Goal: Task Accomplishment & Management: Manage account settings

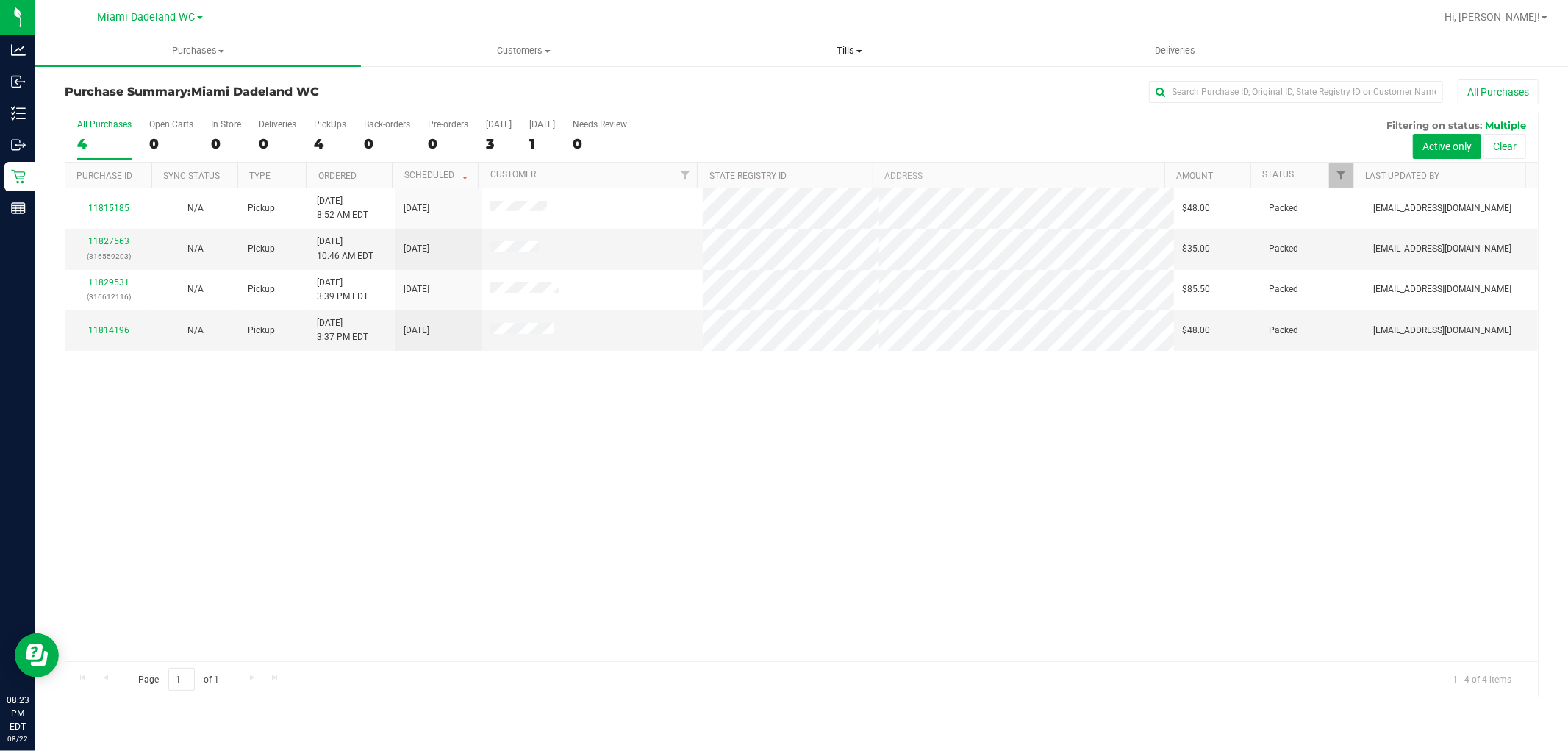
click at [869, 53] on span "Tills" at bounding box center [849, 50] width 324 height 13
click at [882, 80] on li "Manage tills" at bounding box center [849, 88] width 326 height 17
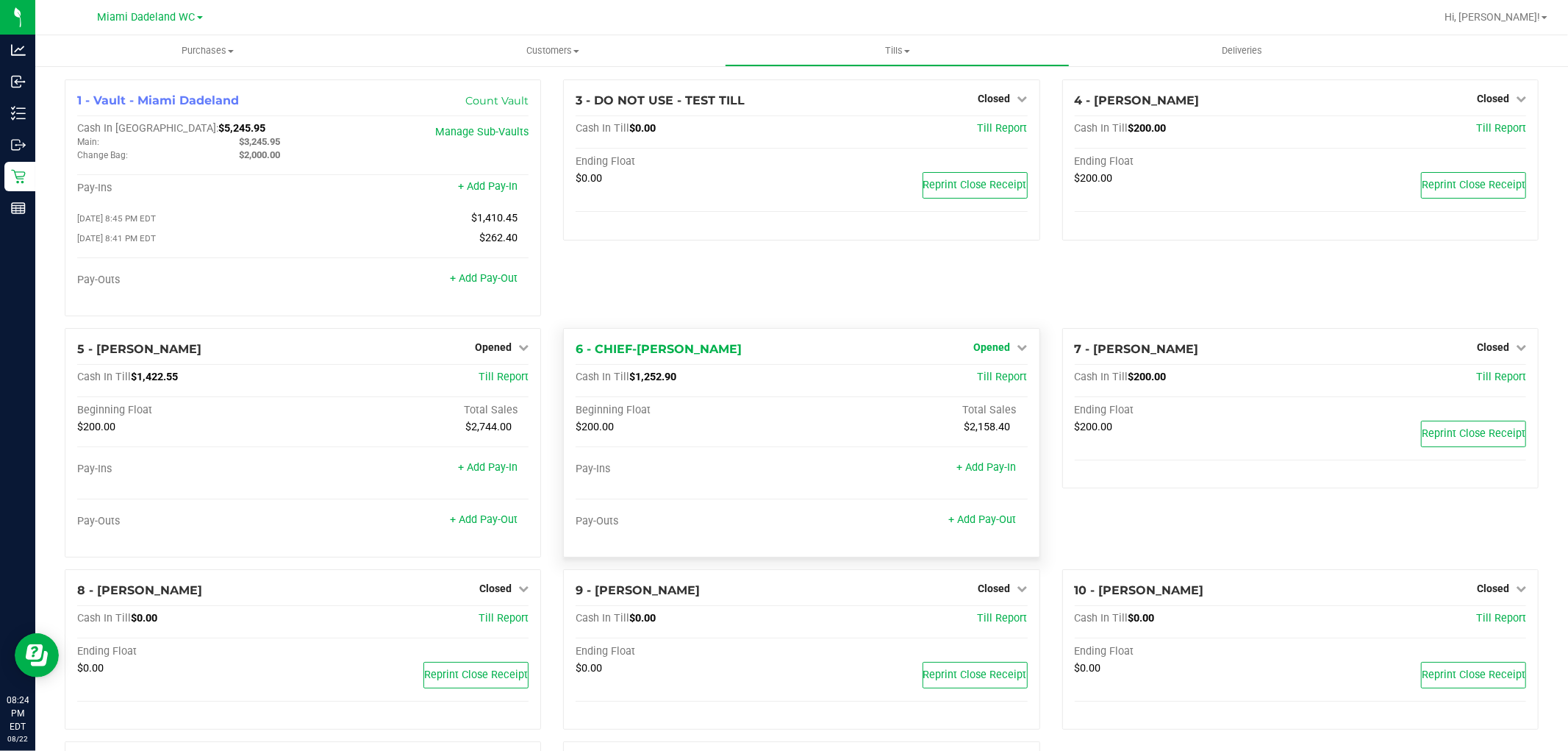
click at [1005, 348] on link "Opened" at bounding box center [1000, 347] width 53 height 12
click at [998, 380] on link "Close Till" at bounding box center [993, 377] width 39 height 12
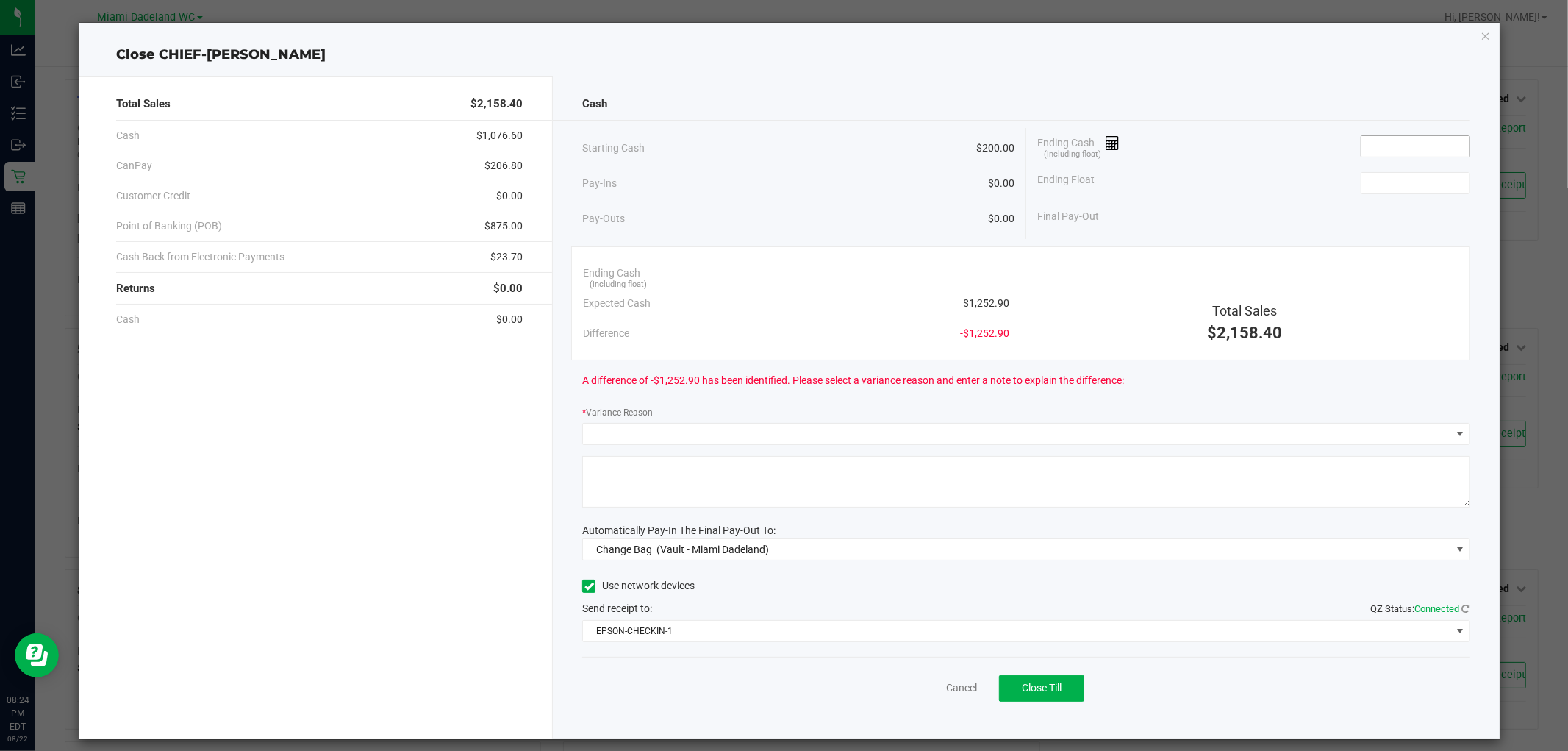
click at [1425, 143] on input at bounding box center [1416, 146] width 108 height 20
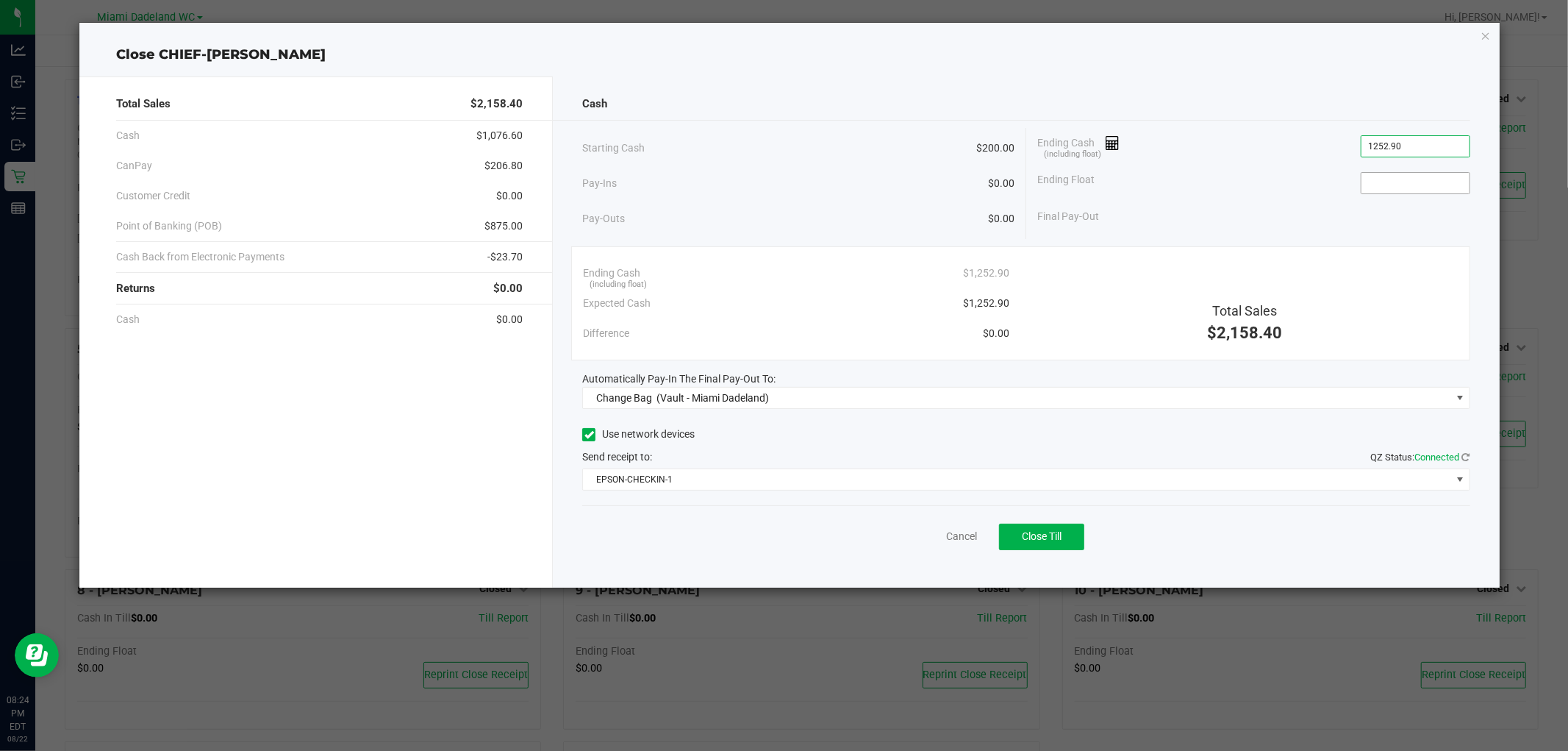
click at [1430, 183] on input at bounding box center [1416, 183] width 108 height 20
type input "$1,252.90"
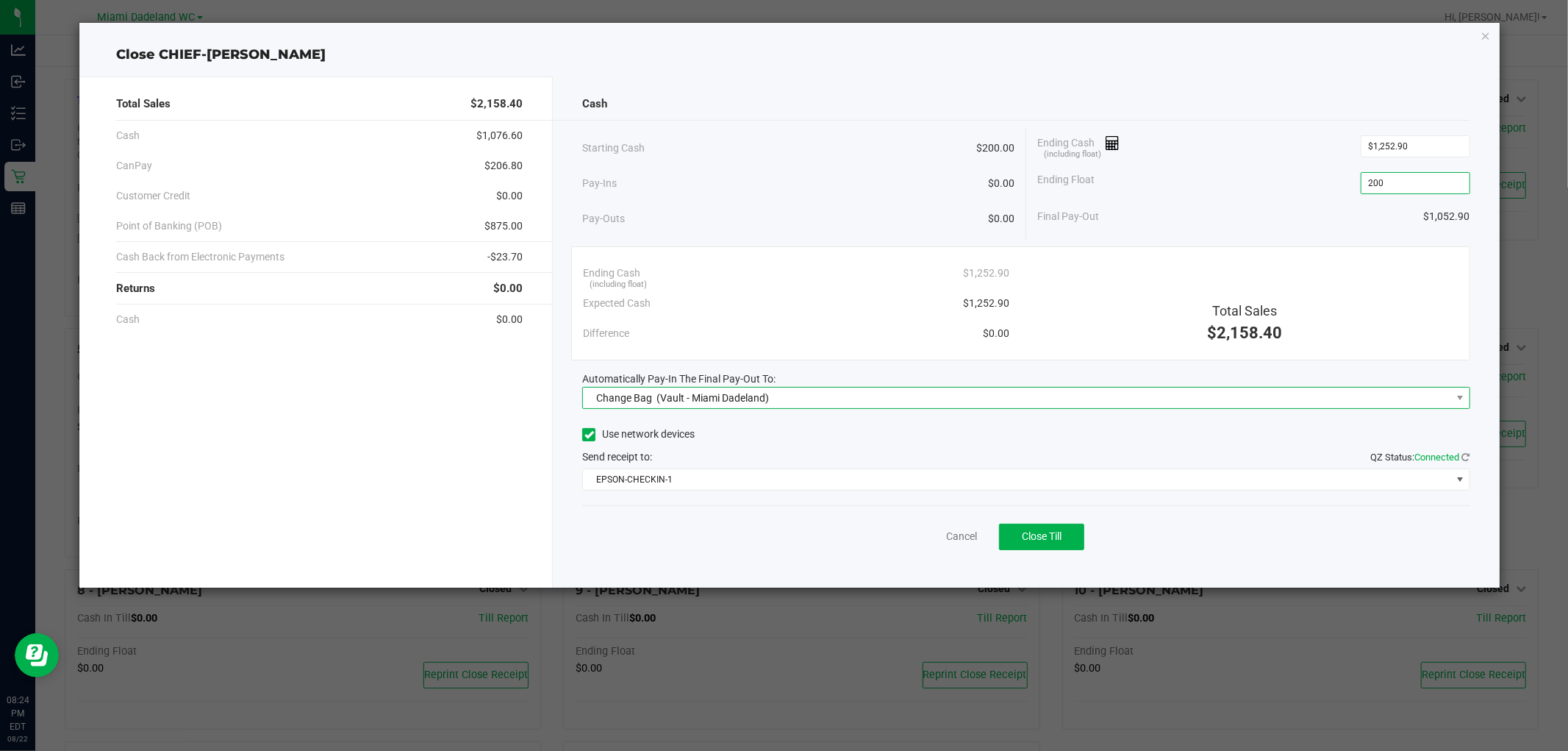
click at [1000, 393] on span "Change Bag (Vault - Miami Dadeland)" at bounding box center [1016, 398] width 867 height 20
type input "$200.00"
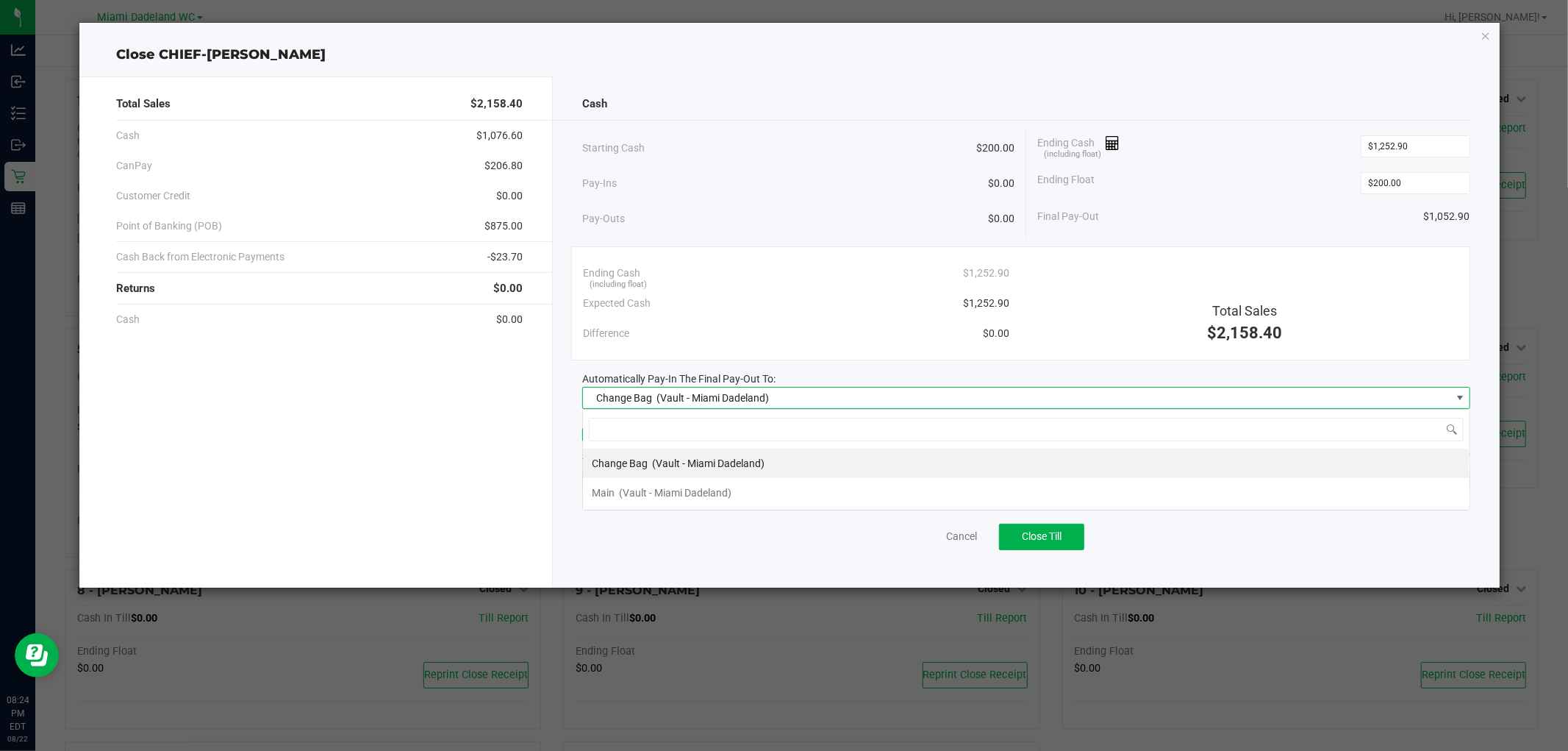
scroll to position [22, 887]
click at [840, 496] on li "Main (Vault - [GEOGRAPHIC_DATA])" at bounding box center [1026, 493] width 886 height 29
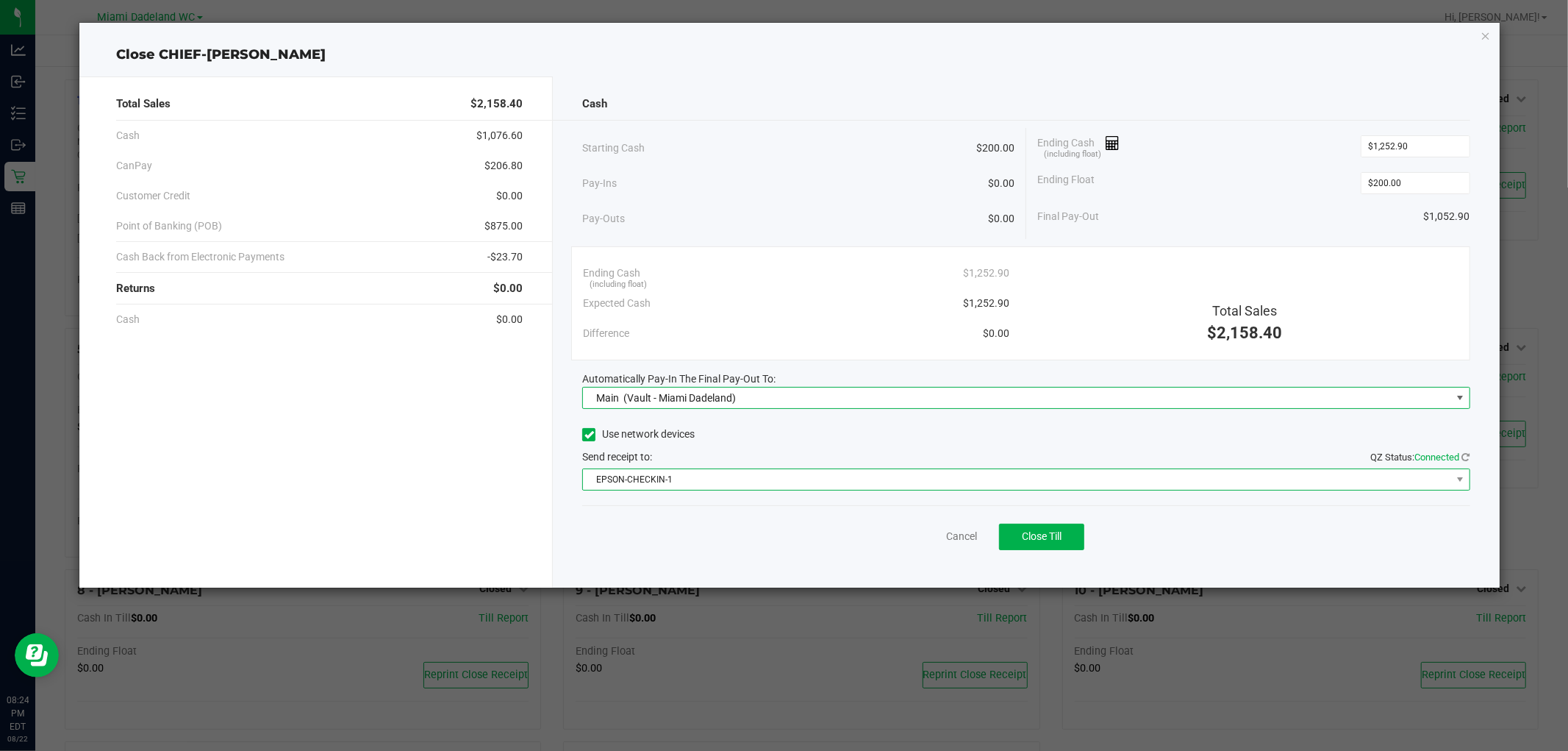
click at [851, 479] on span "EPSON-CHECKIN-1" at bounding box center [1016, 479] width 867 height 20
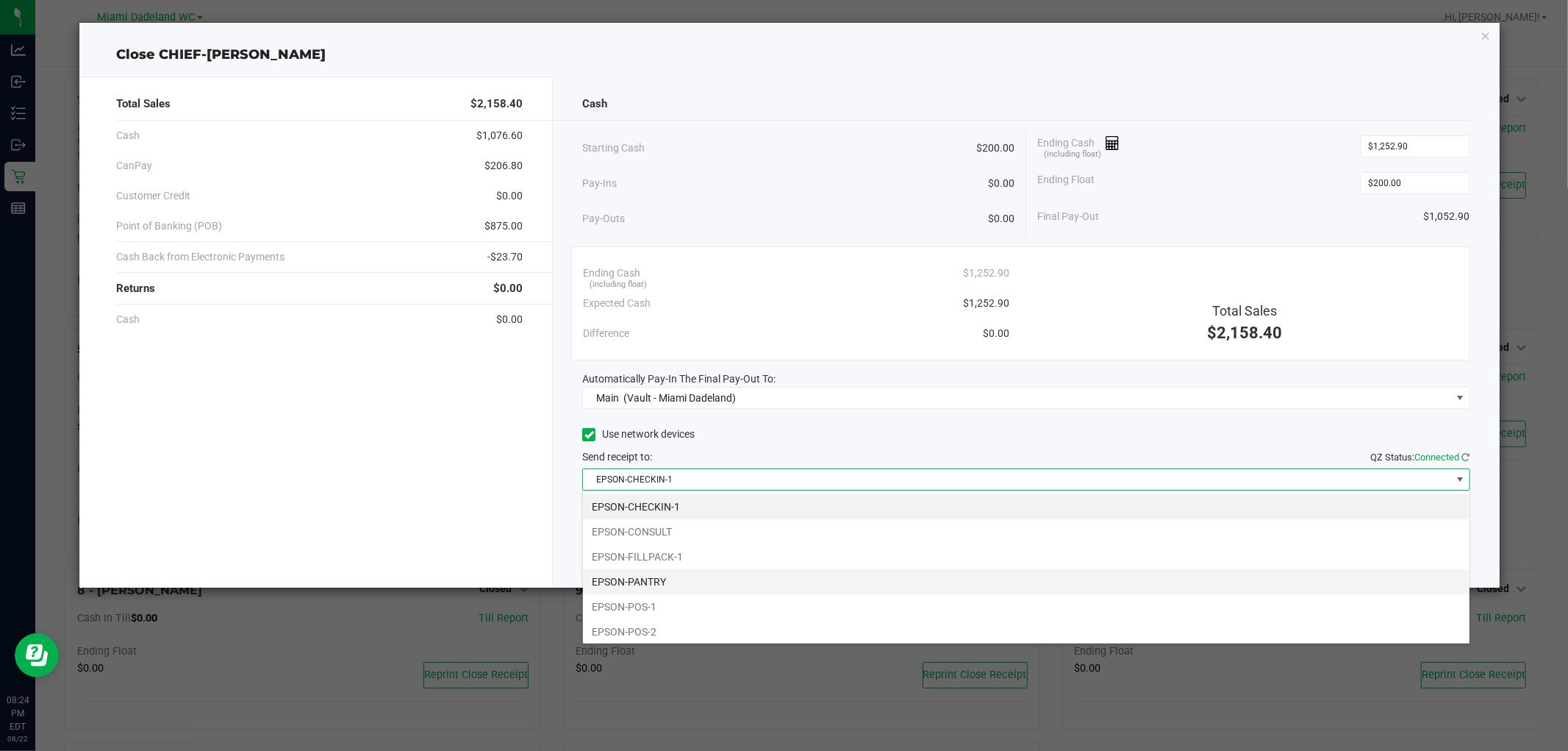
click at [792, 582] on li "EPSON-PANTRY" at bounding box center [1026, 581] width 886 height 25
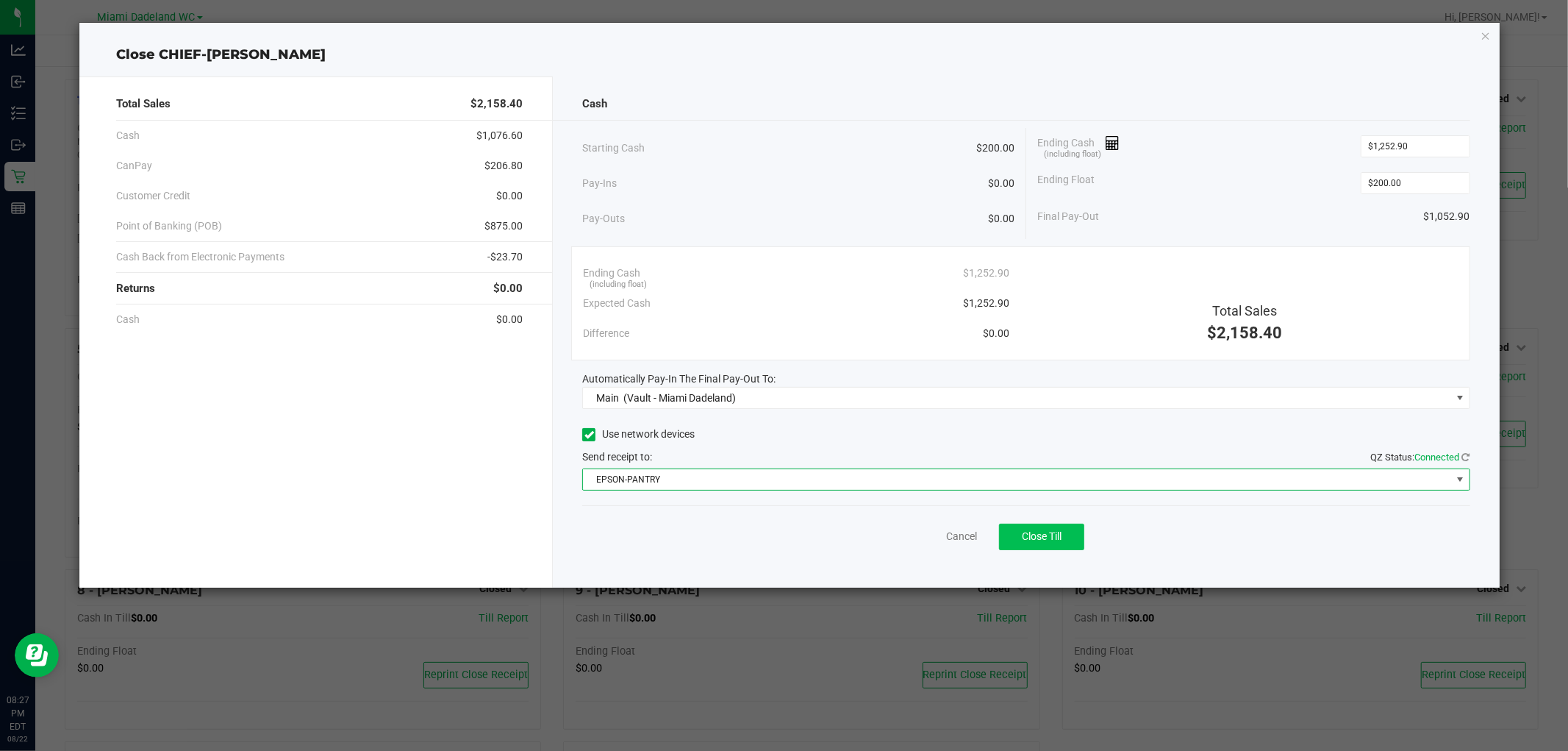
click at [1048, 533] on span "Close Till" at bounding box center [1041, 536] width 39 height 12
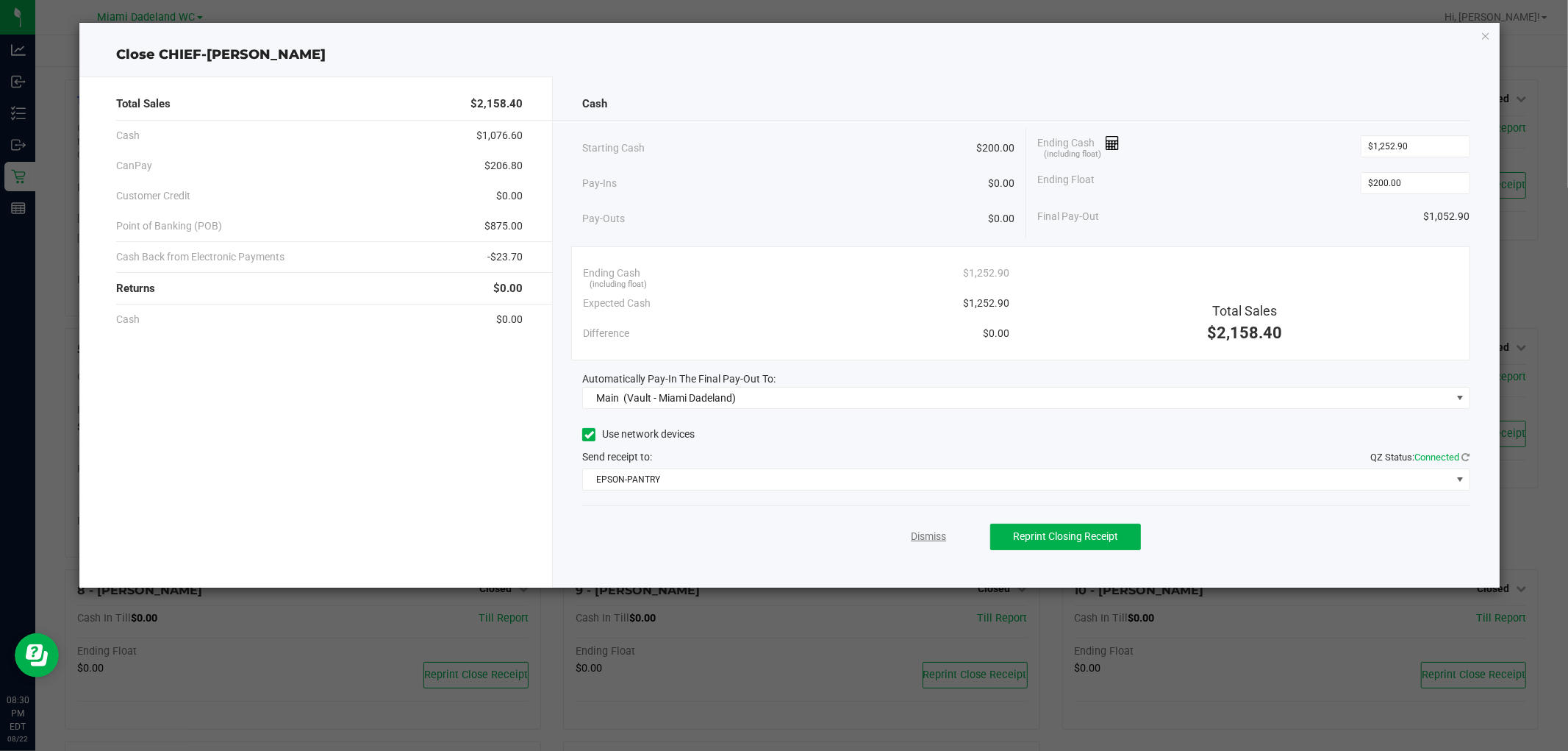
click at [942, 535] on link "Dismiss" at bounding box center [929, 536] width 35 height 16
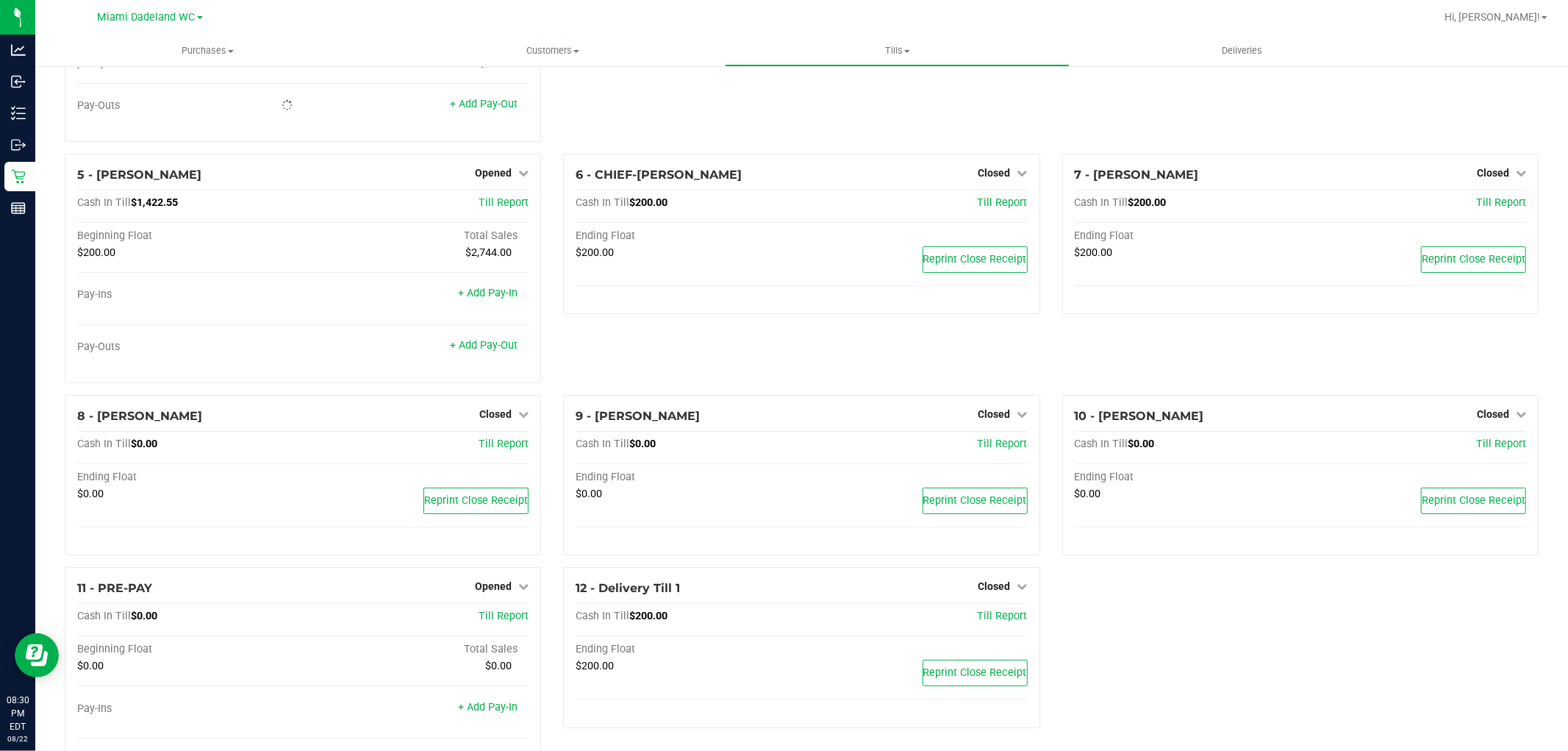
scroll to position [251, 0]
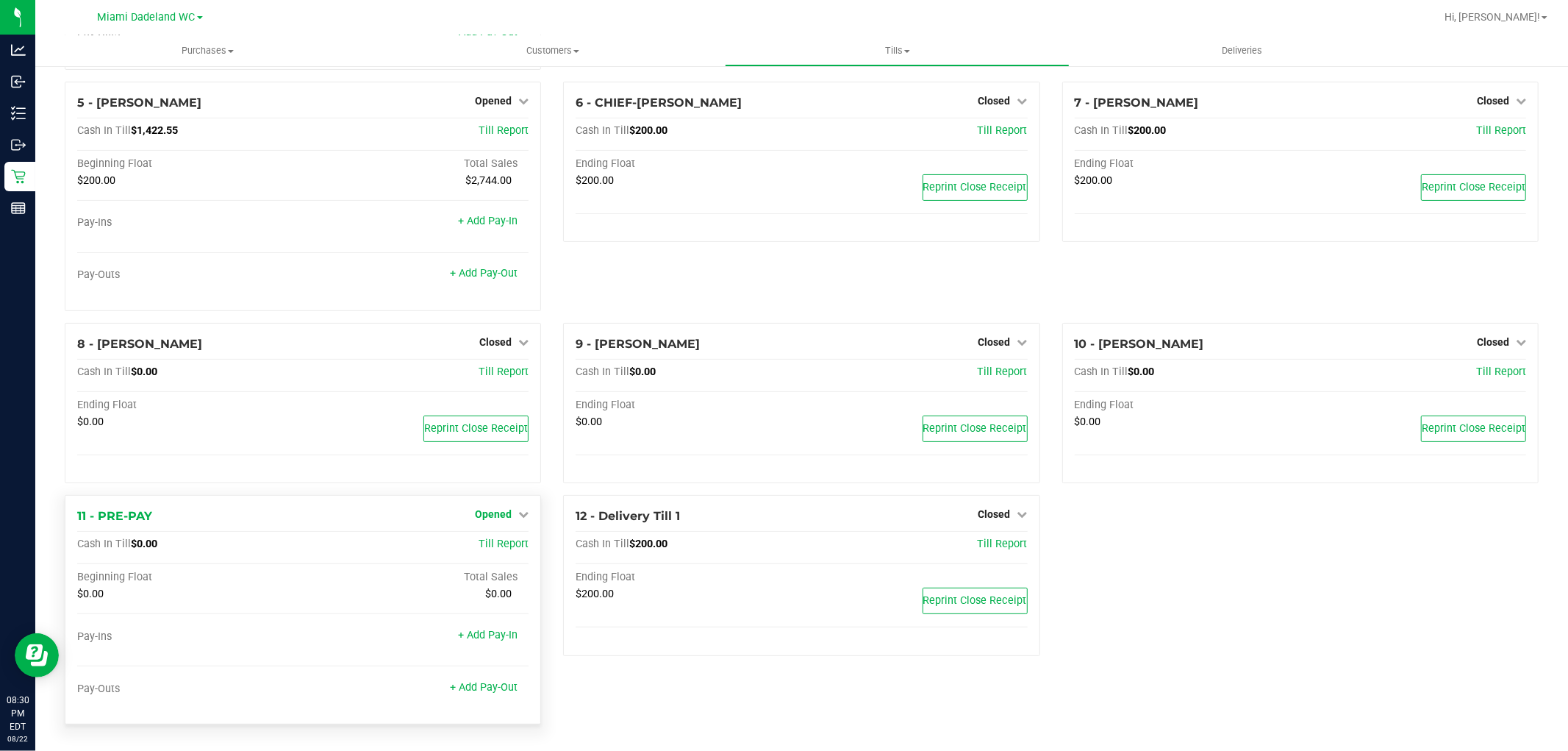
click at [510, 509] on link "Opened" at bounding box center [502, 514] width 53 height 12
click at [509, 542] on link "Close Till" at bounding box center [495, 544] width 39 height 12
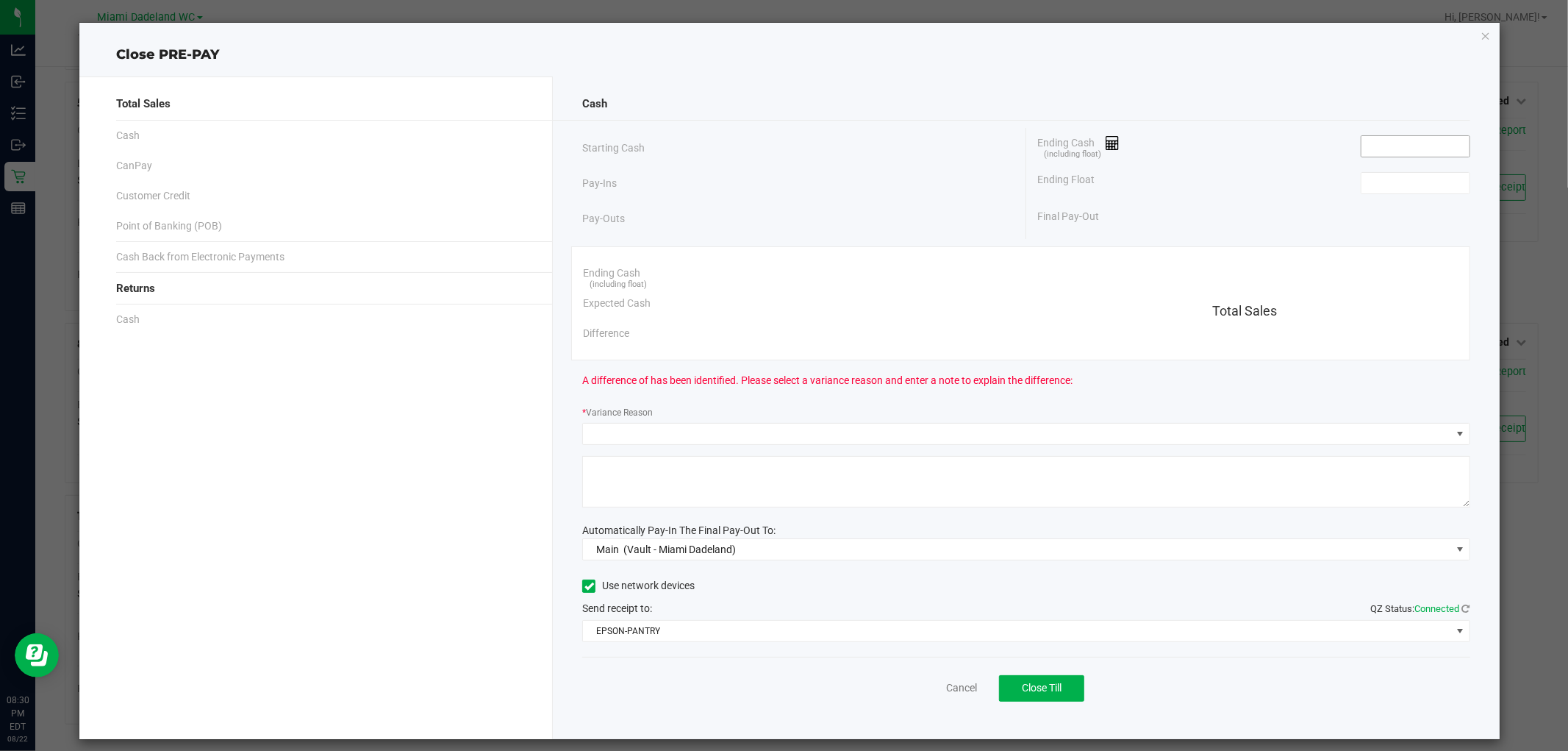
click at [1418, 146] on input at bounding box center [1416, 146] width 108 height 20
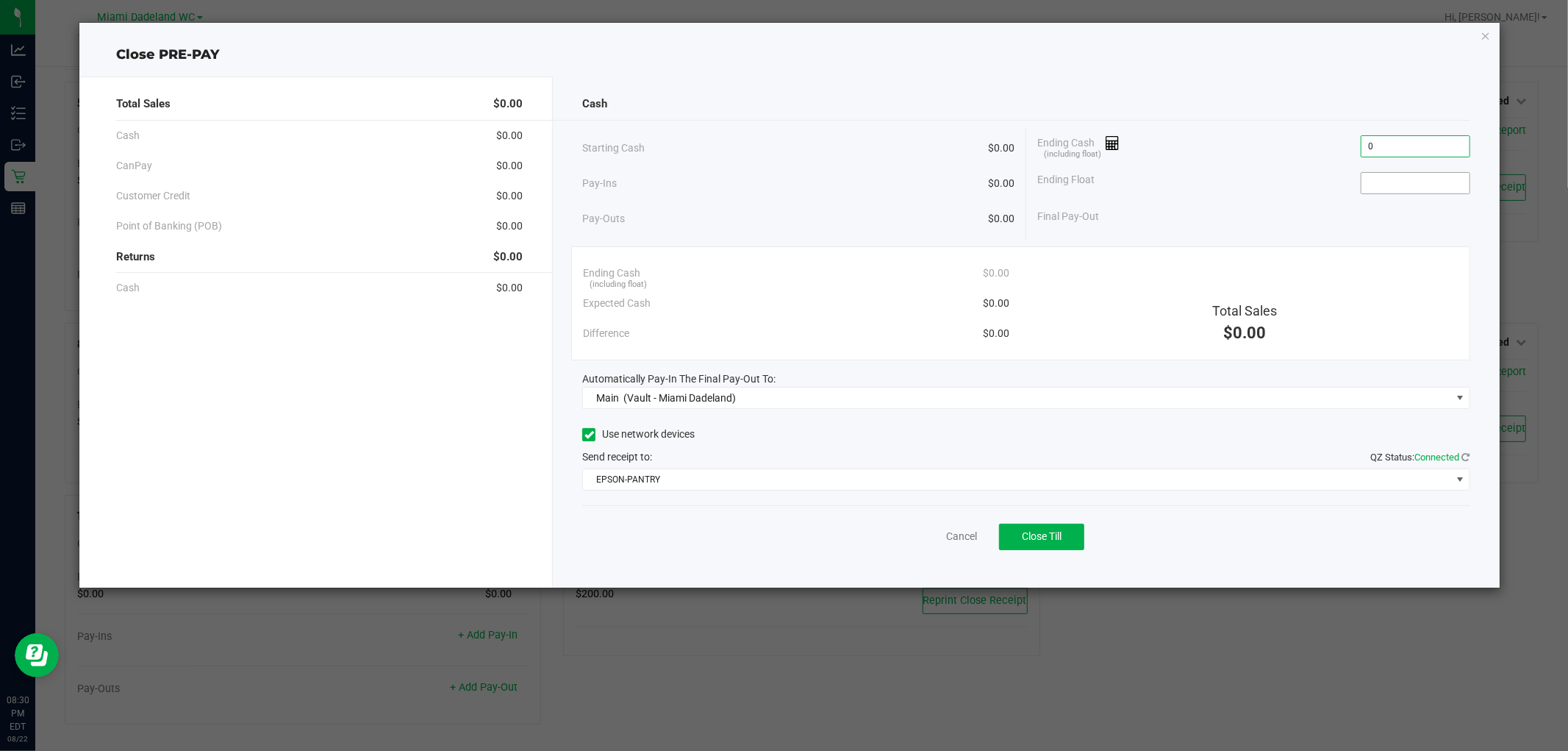
click at [1399, 187] on input at bounding box center [1416, 183] width 108 height 20
type input "$0.00"
click at [1068, 532] on button "Close Till" at bounding box center [1041, 536] width 85 height 27
type input "$0.00"
click at [922, 534] on link "Dismiss" at bounding box center [929, 536] width 35 height 16
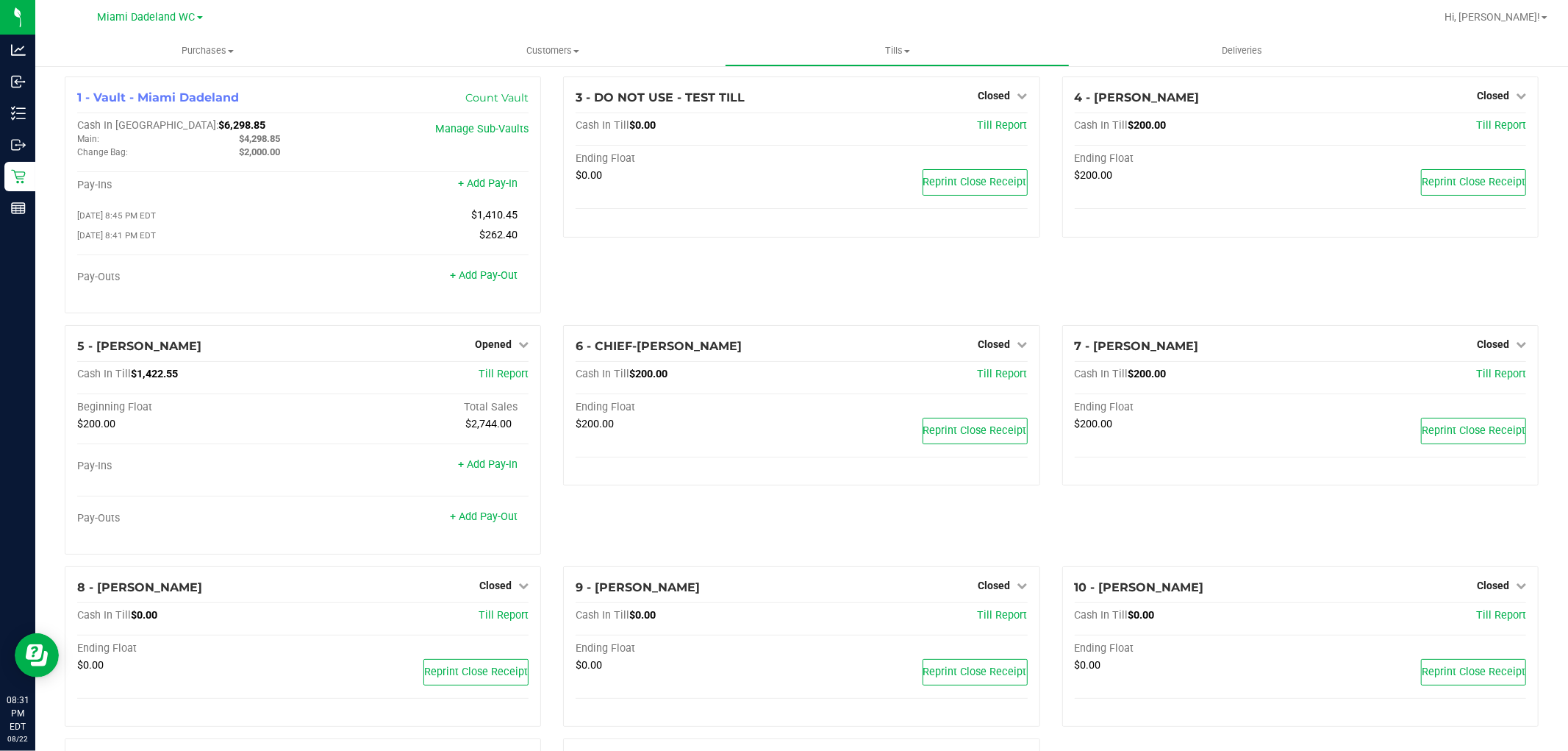
scroll to position [0, 0]
click at [509, 353] on link "Opened" at bounding box center [502, 347] width 53 height 12
click at [511, 380] on link "Close Till" at bounding box center [495, 377] width 39 height 12
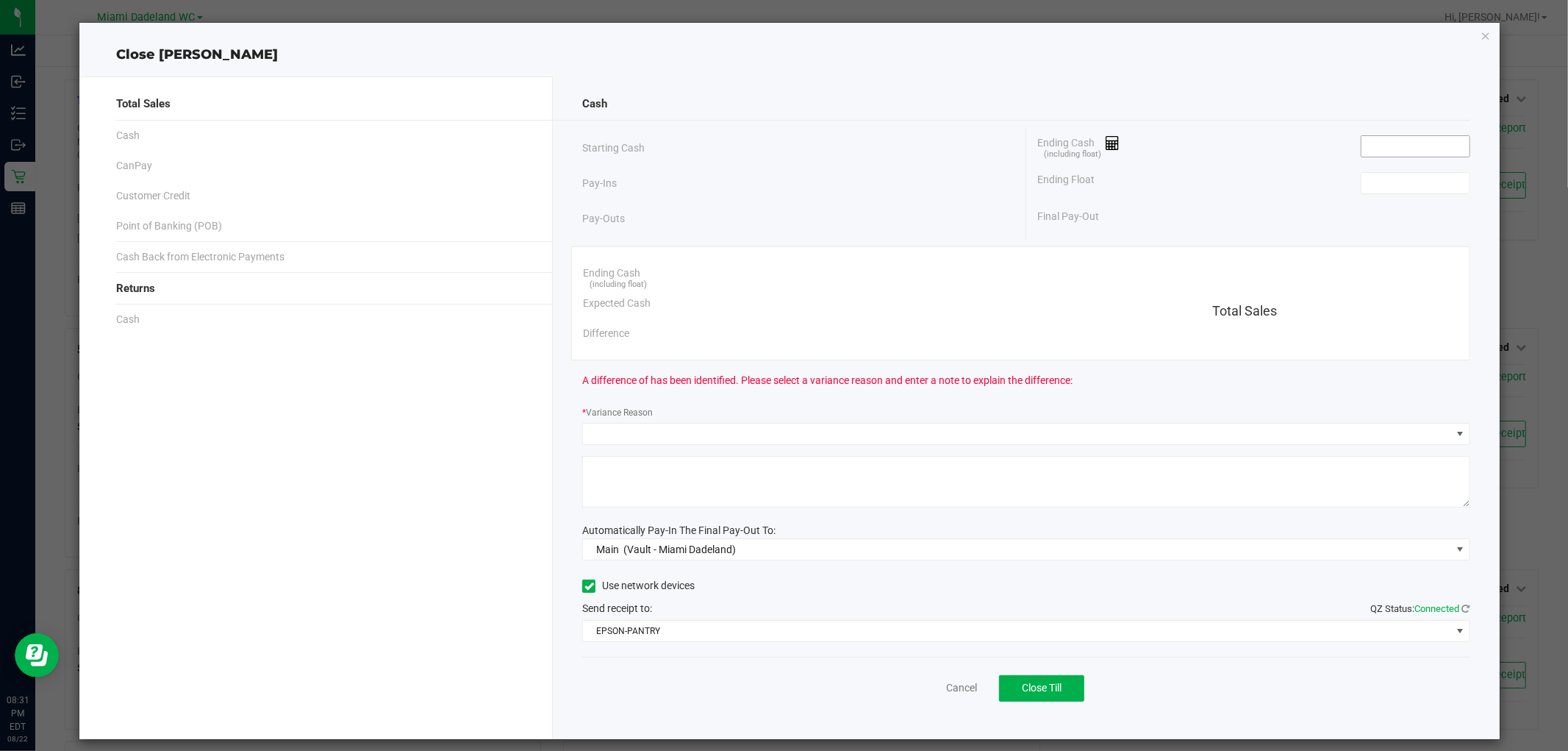
click at [1405, 149] on input at bounding box center [1416, 146] width 108 height 20
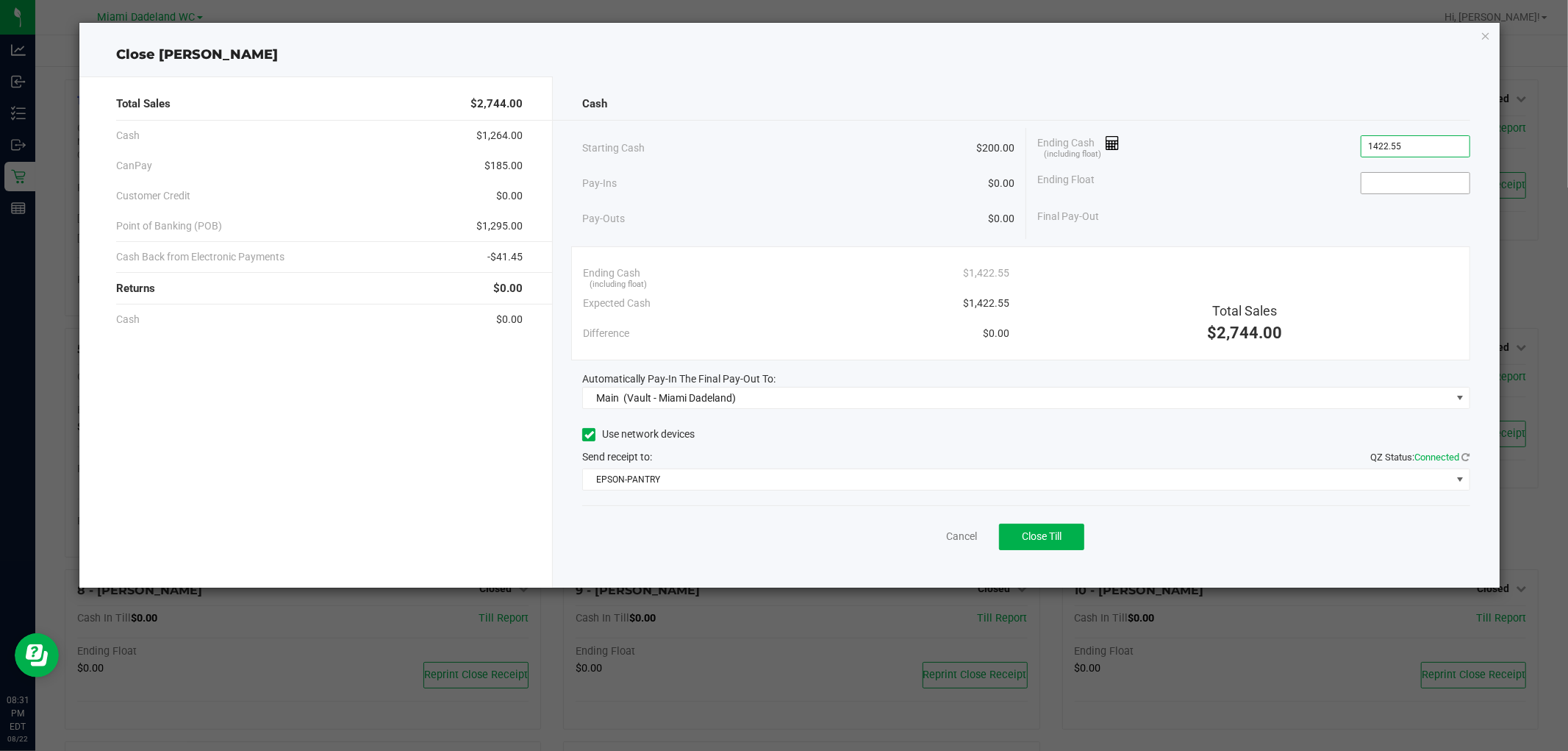
click at [1421, 185] on input at bounding box center [1416, 183] width 108 height 20
type input "$1,422.55"
click at [1084, 544] on button "Close Till" at bounding box center [1041, 536] width 85 height 27
type input "$200.00"
click at [915, 534] on link "Dismiss" at bounding box center [929, 536] width 35 height 16
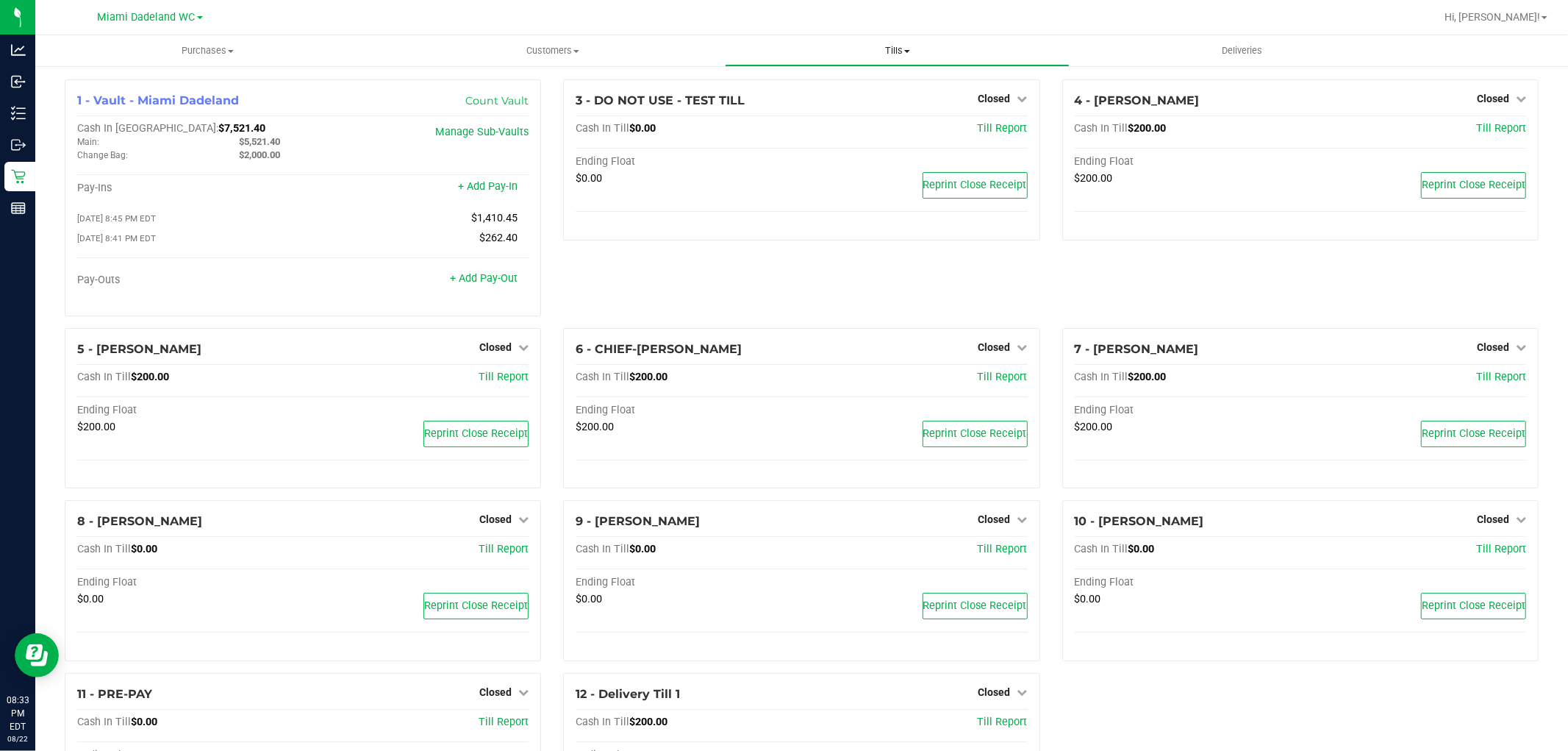
click at [890, 49] on span "Tills" at bounding box center [897, 50] width 343 height 13
click at [862, 106] on span "Reconcile e-payments" at bounding box center [797, 106] width 146 height 13
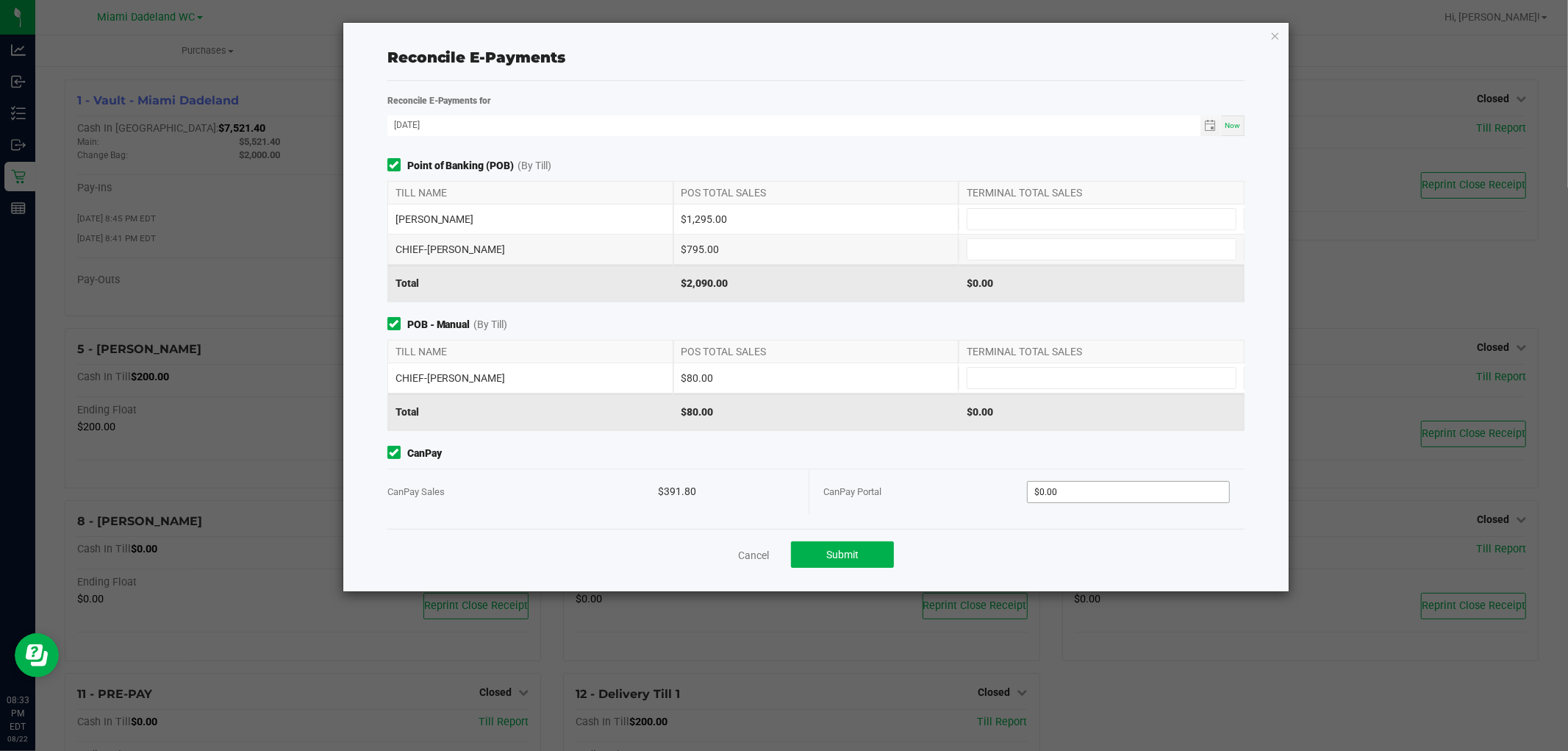
click at [1142, 483] on input "$0.00" at bounding box center [1129, 492] width 202 height 20
click at [1061, 221] on input at bounding box center [1101, 219] width 268 height 20
type input "$391.80"
click at [1048, 246] on input at bounding box center [1101, 249] width 268 height 20
type input "$1,295.00"
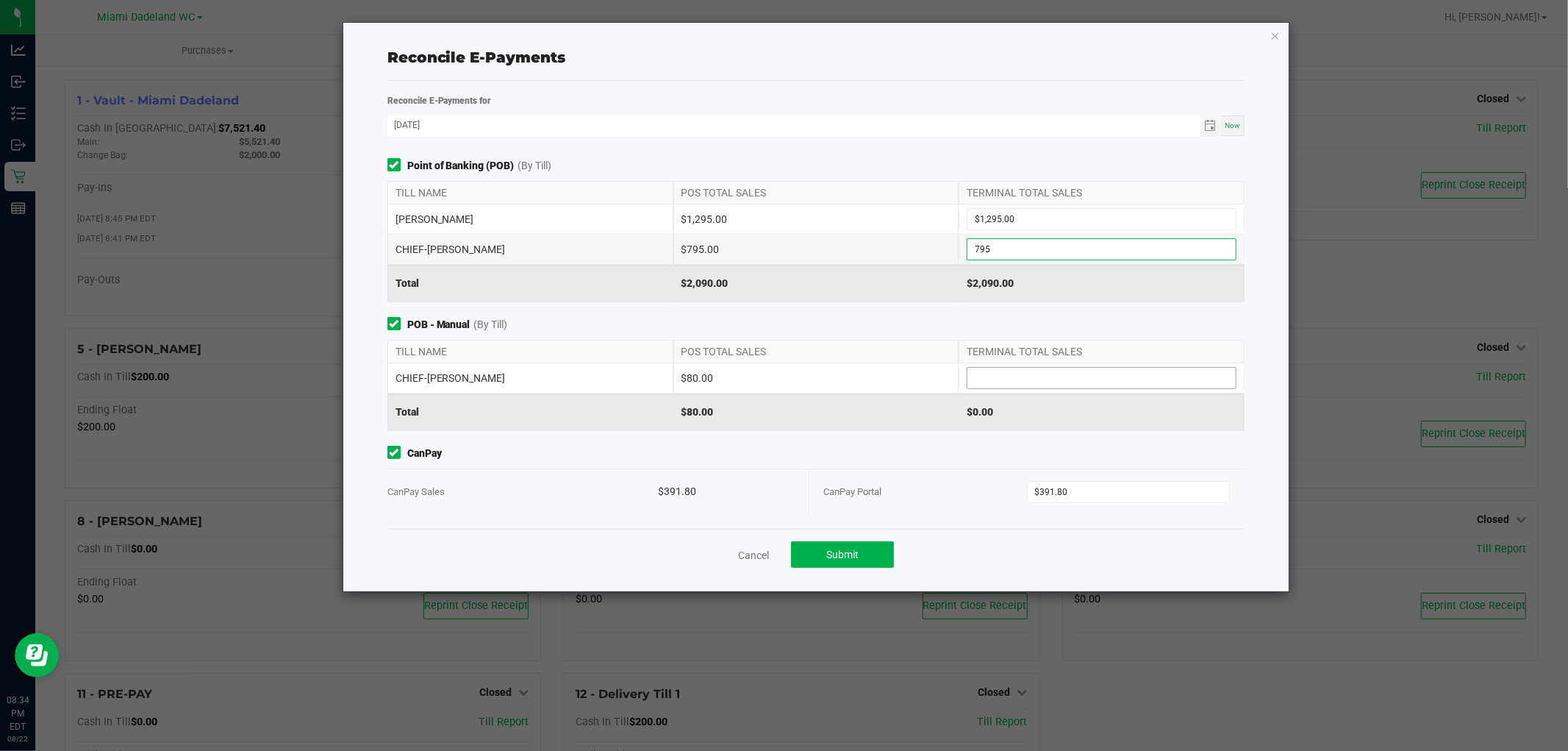
click at [1077, 381] on input at bounding box center [1101, 378] width 268 height 20
type input "$795.00"
click at [840, 552] on span "Submit" at bounding box center [841, 555] width 32 height 12
type input "$80.00"
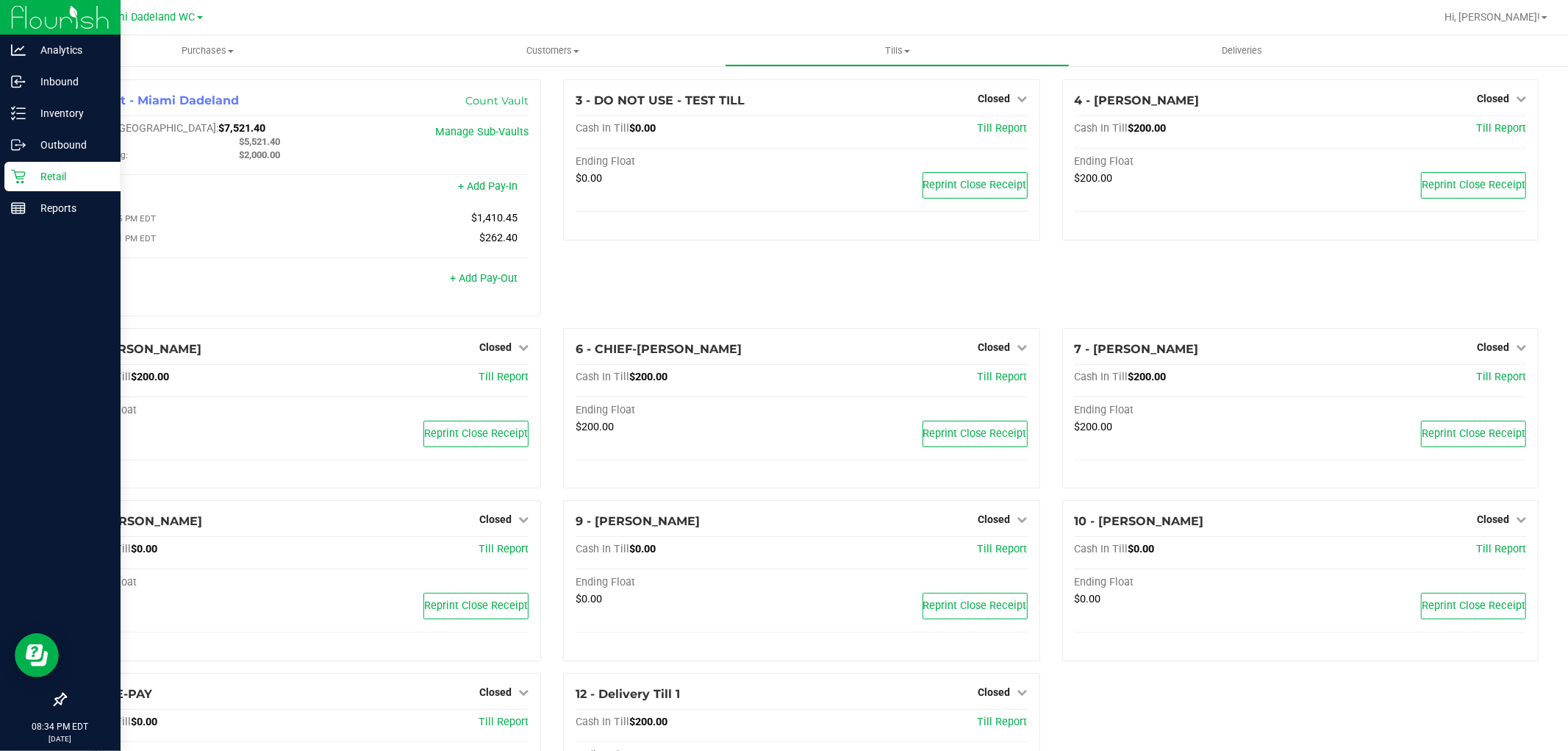
drag, startPoint x: 0, startPoint y: 203, endPoint x: 76, endPoint y: 550, distance: 355.2
click at [76, 550] on div at bounding box center [60, 455] width 120 height 461
click at [93, 215] on p "Reports" at bounding box center [70, 207] width 88 height 17
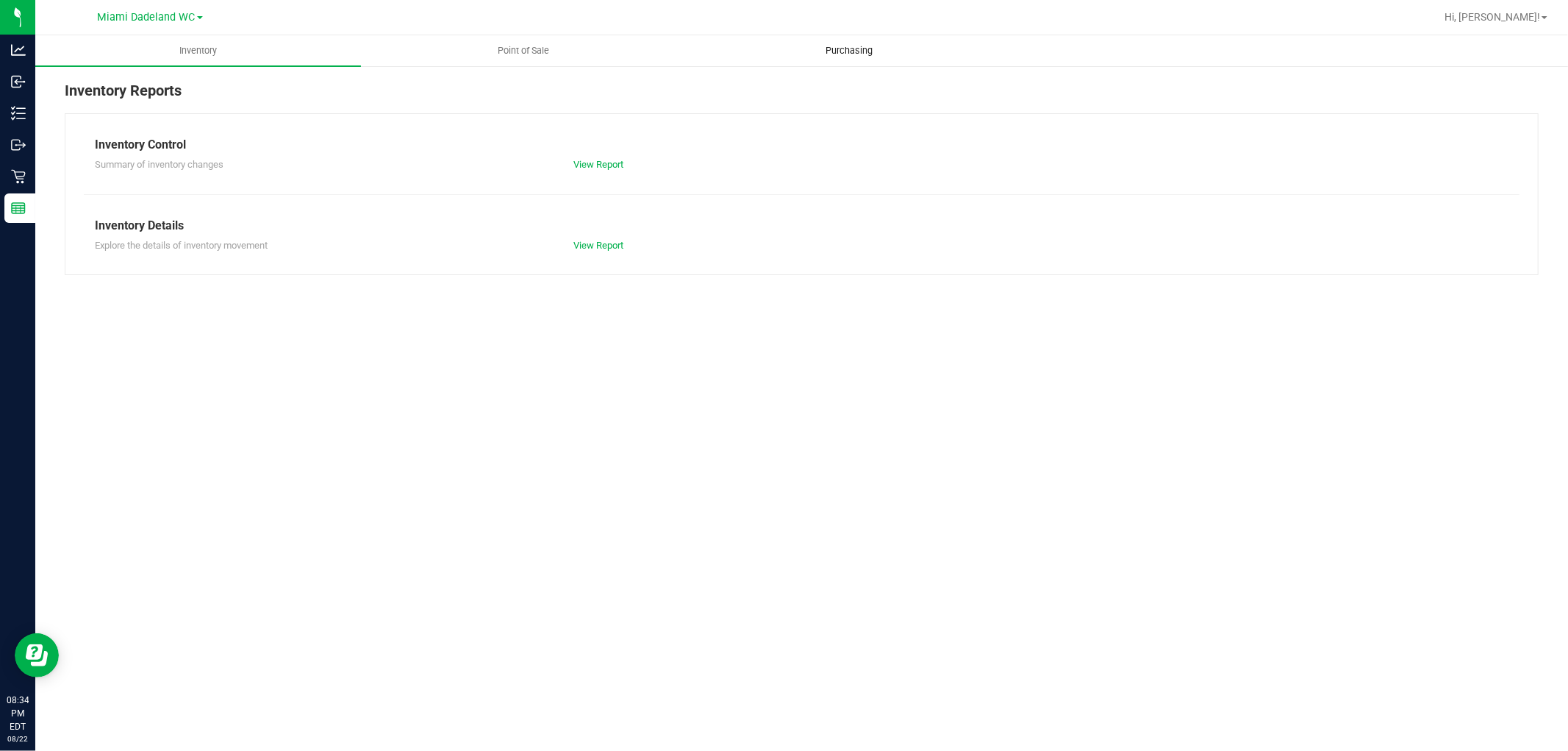
click at [884, 51] on span "Purchasing" at bounding box center [850, 50] width 87 height 13
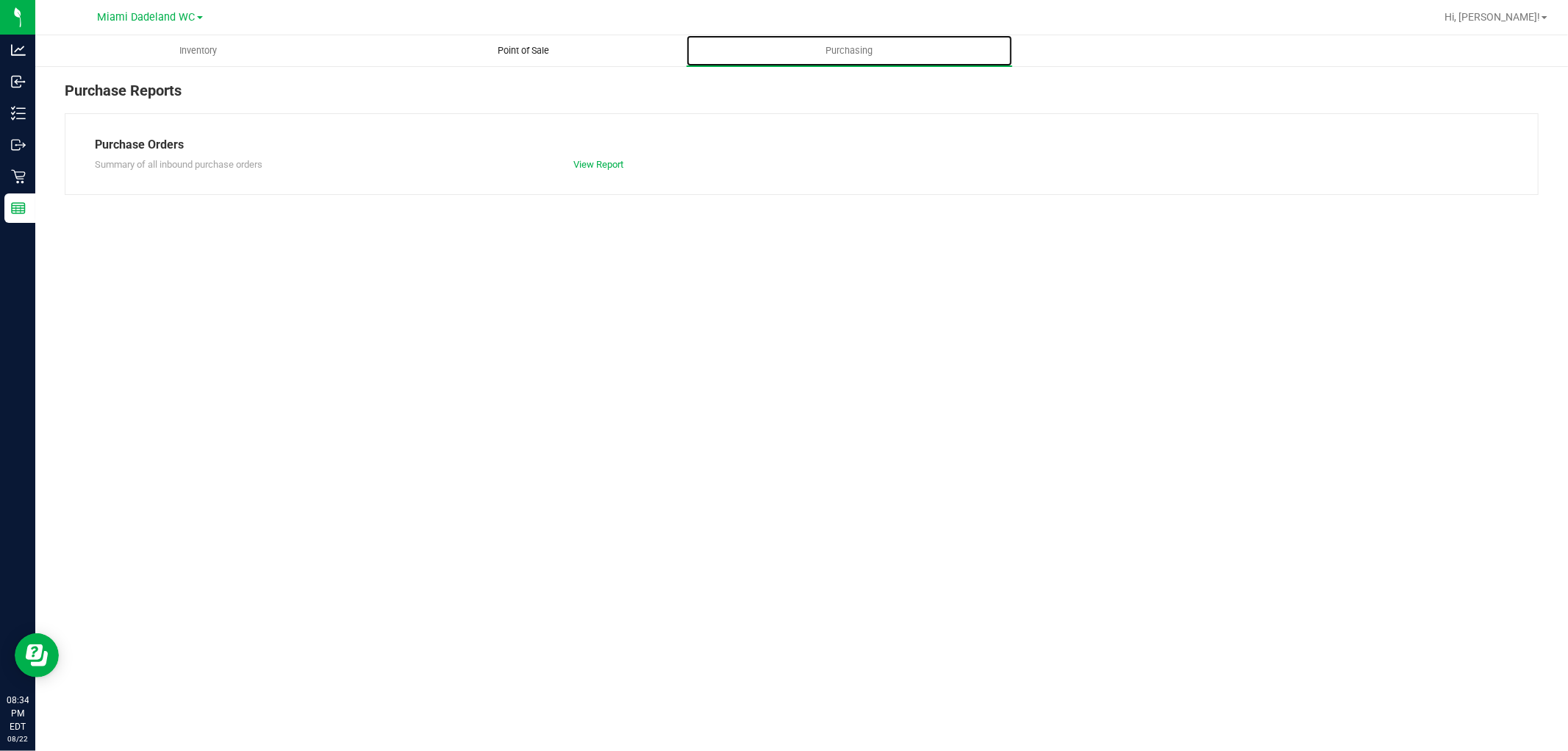
click at [541, 47] on span "Point of Sale" at bounding box center [524, 50] width 91 height 13
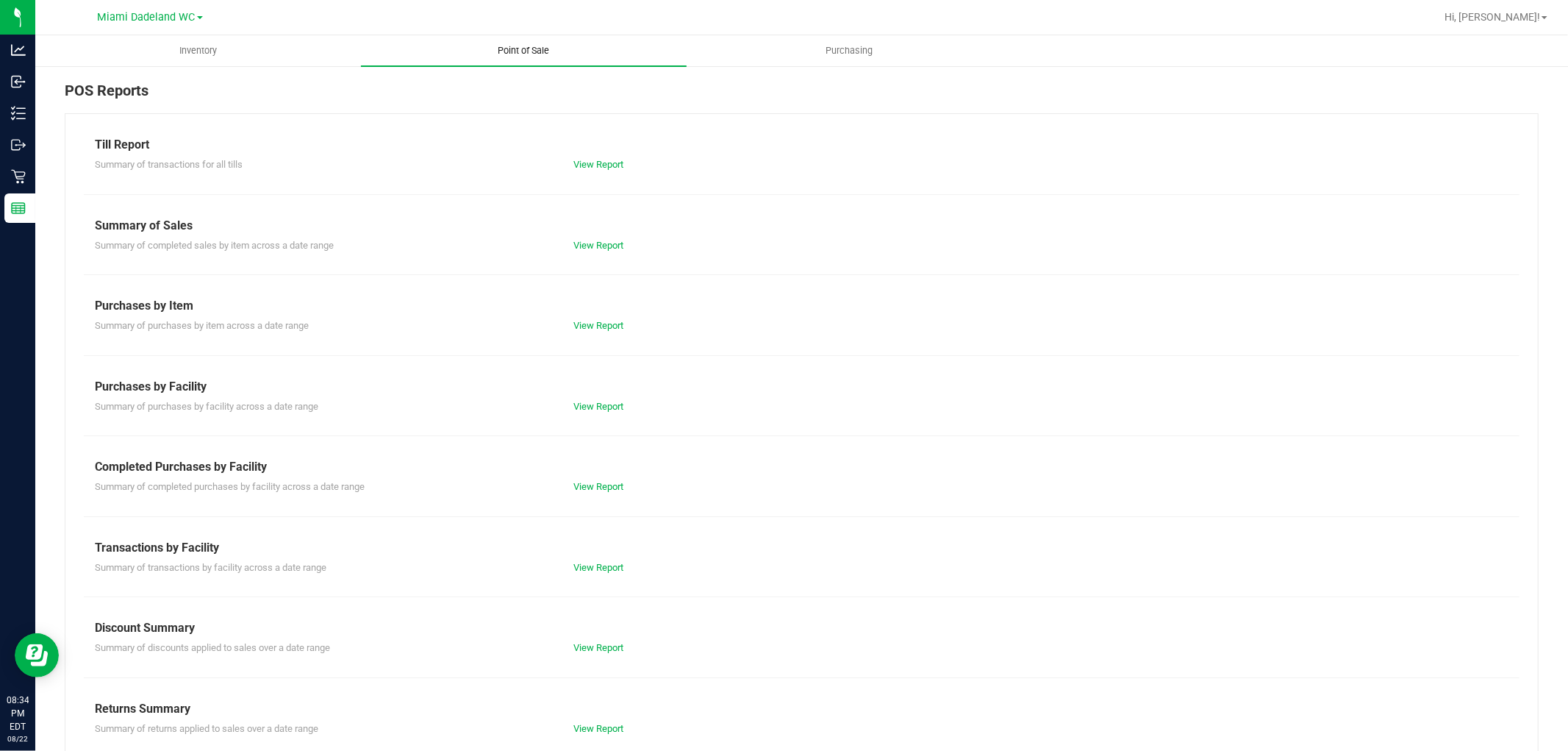
click at [607, 487] on link "View Report" at bounding box center [598, 487] width 50 height 11
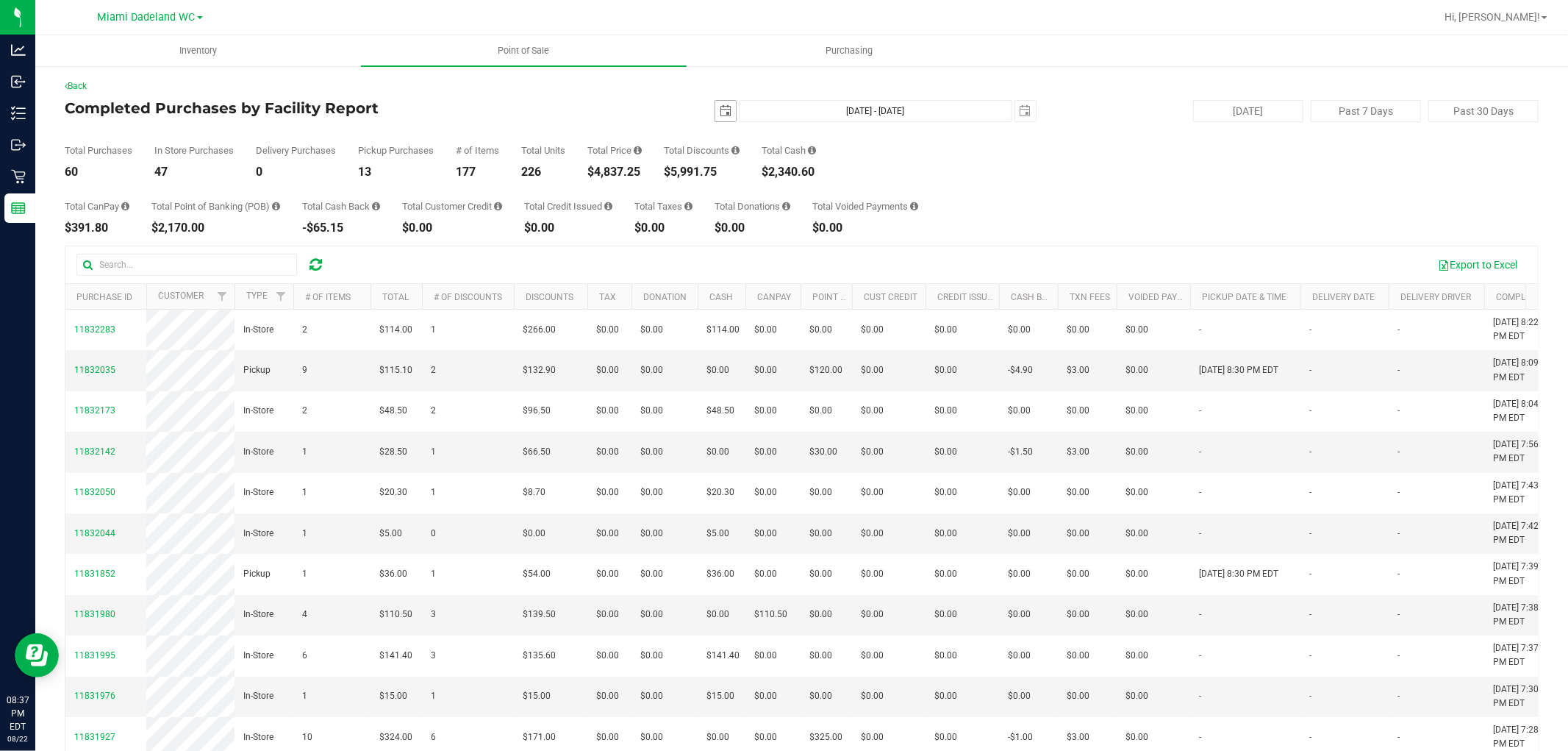
click at [719, 113] on span "select" at bounding box center [725, 111] width 12 height 12
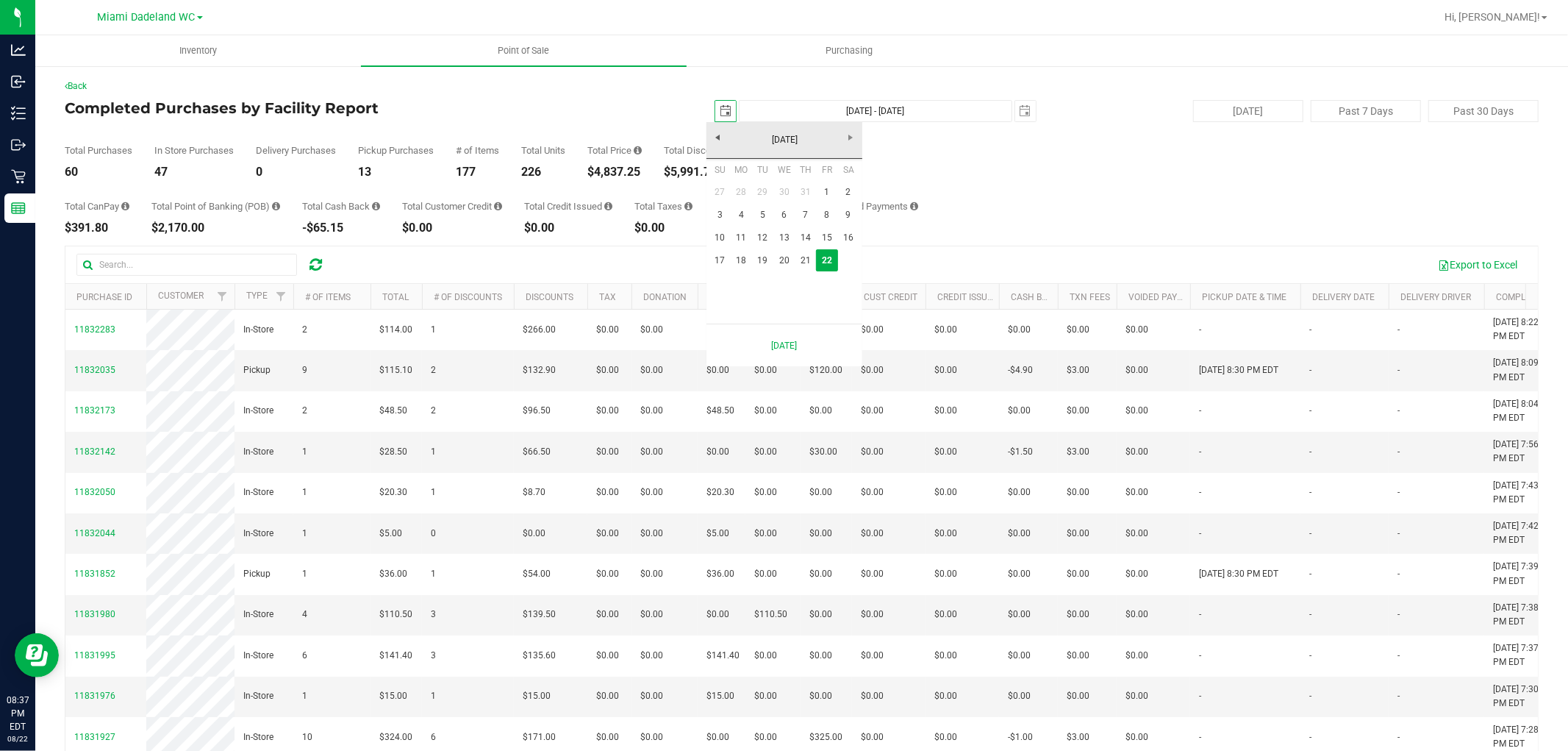
scroll to position [0, 37]
click at [709, 268] on link "17" at bounding box center [719, 261] width 21 height 23
type input "[DATE]"
type input "[DATE] - [DATE]"
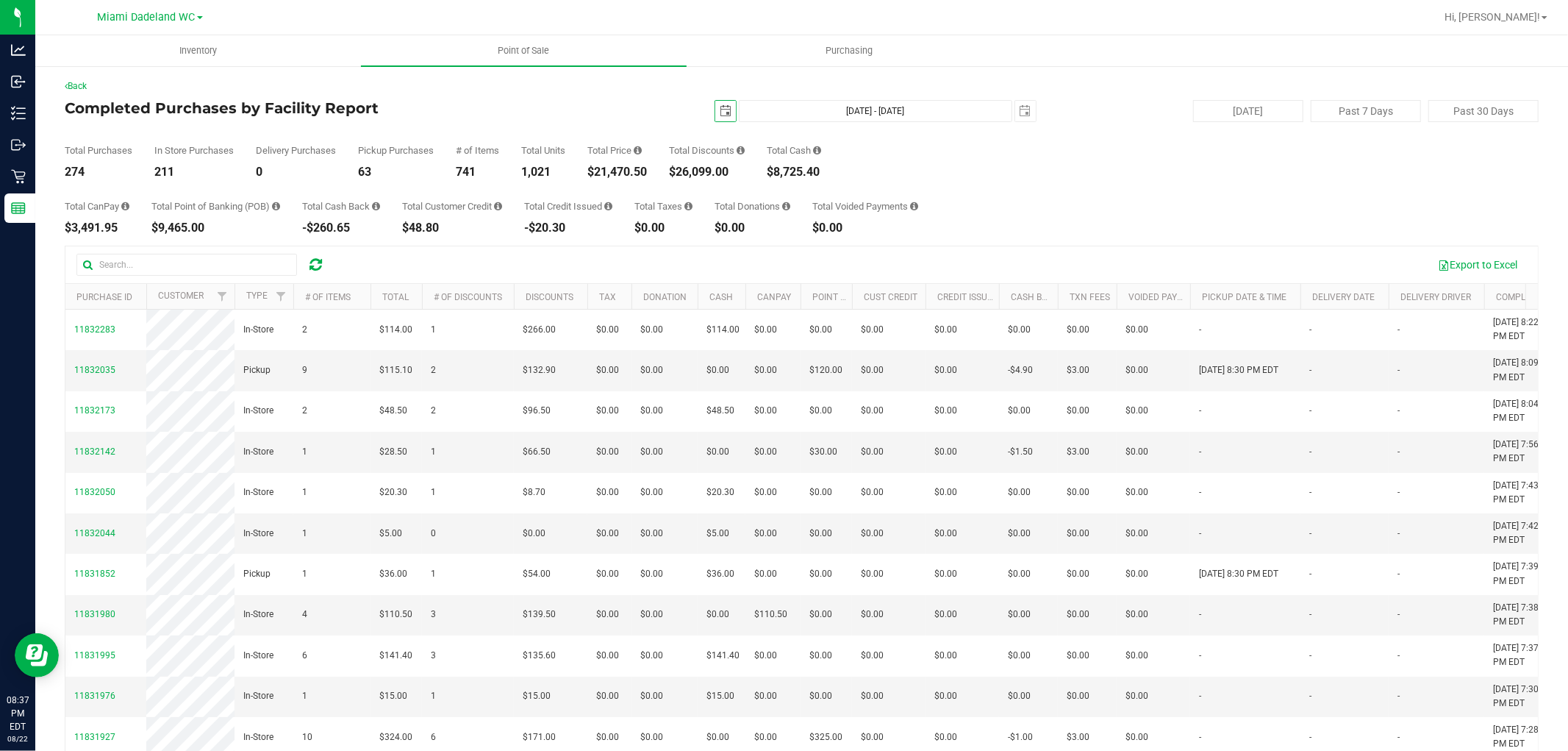
click at [719, 111] on span "select" at bounding box center [725, 111] width 12 height 12
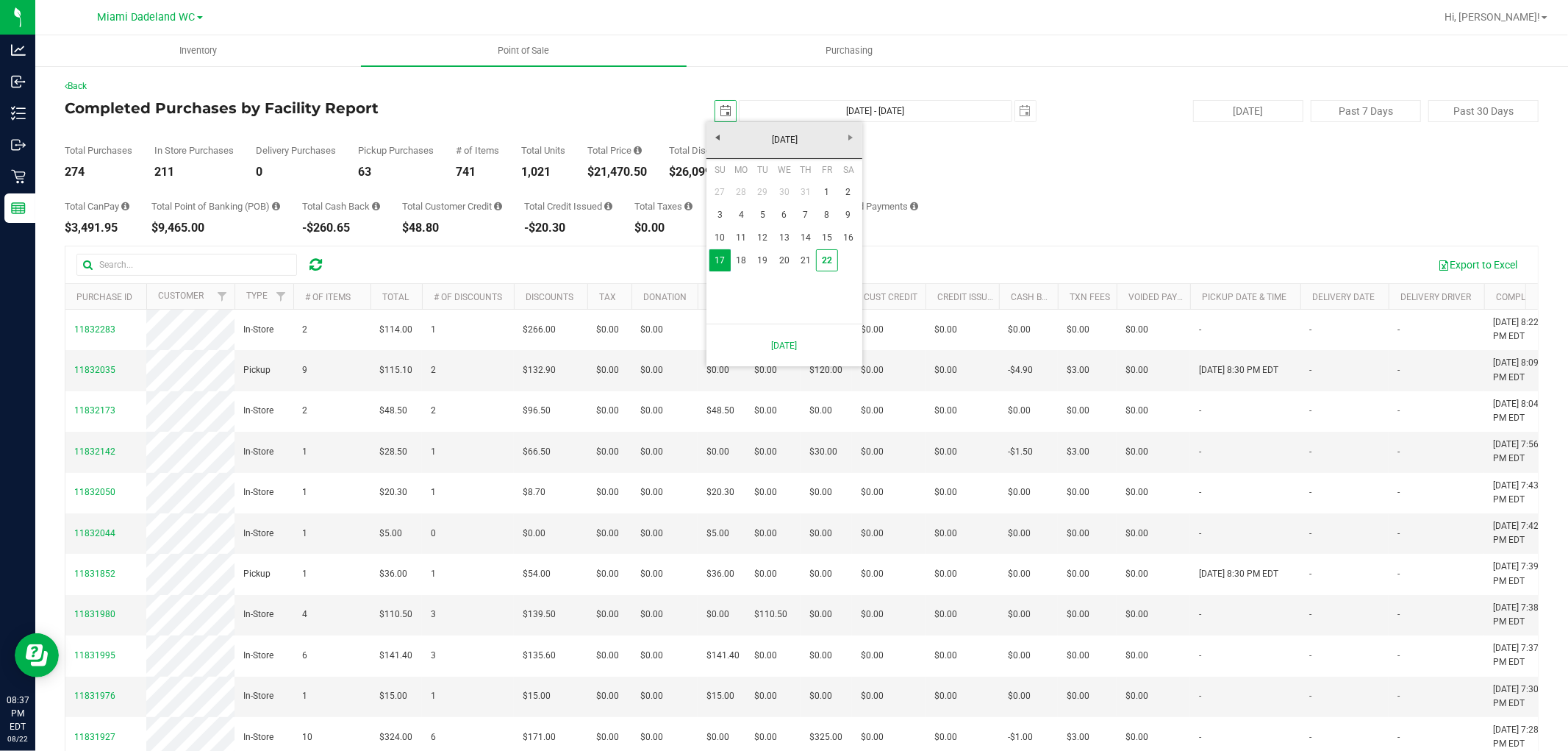
click at [828, 190] on link "1" at bounding box center [826, 192] width 21 height 23
type input "[DATE]"
type input "[DATE] - [DATE]"
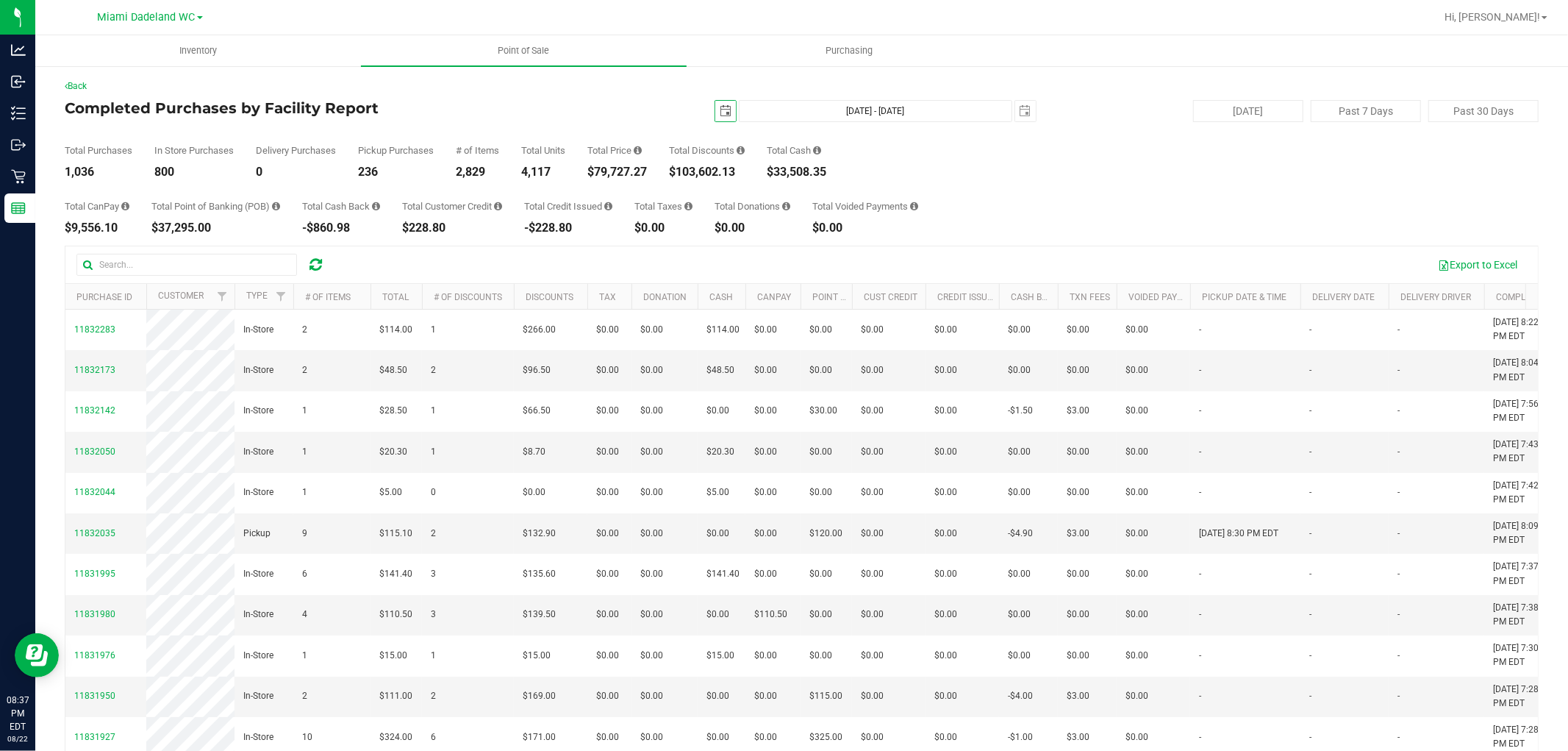
click at [715, 111] on span "select" at bounding box center [725, 111] width 20 height 20
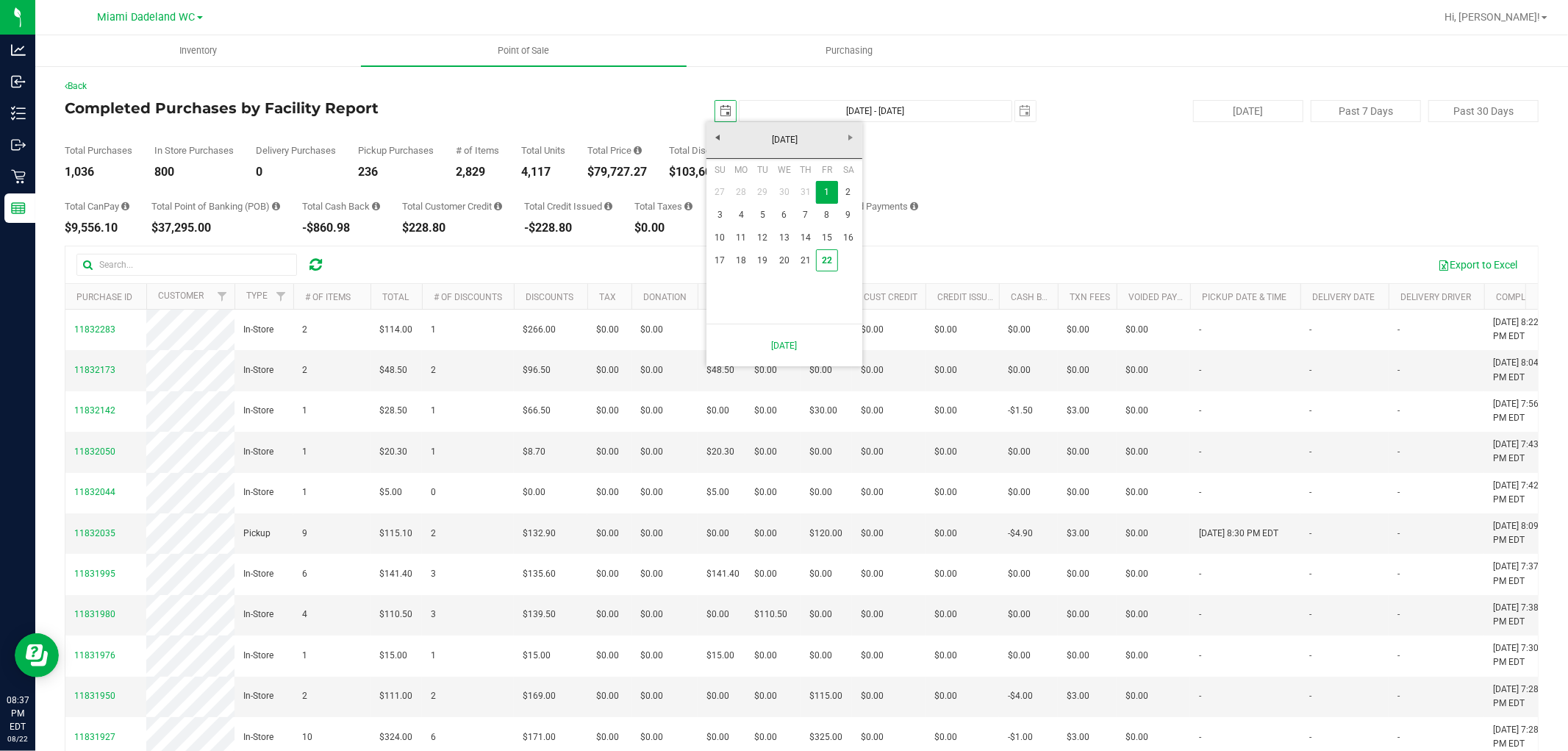
click at [826, 260] on link "22" at bounding box center [826, 261] width 21 height 23
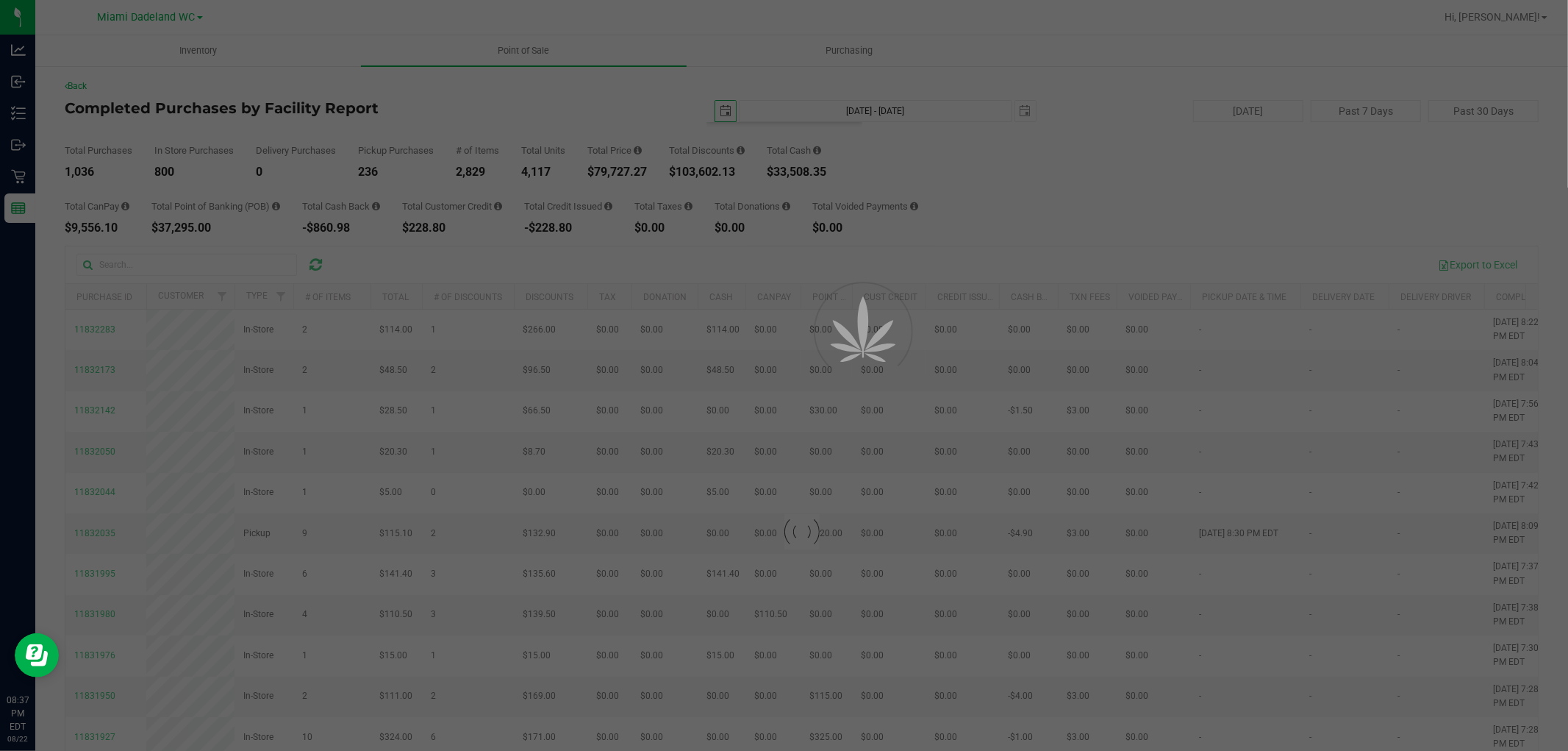
type input "[DATE]"
type input "[DATE] - [DATE]"
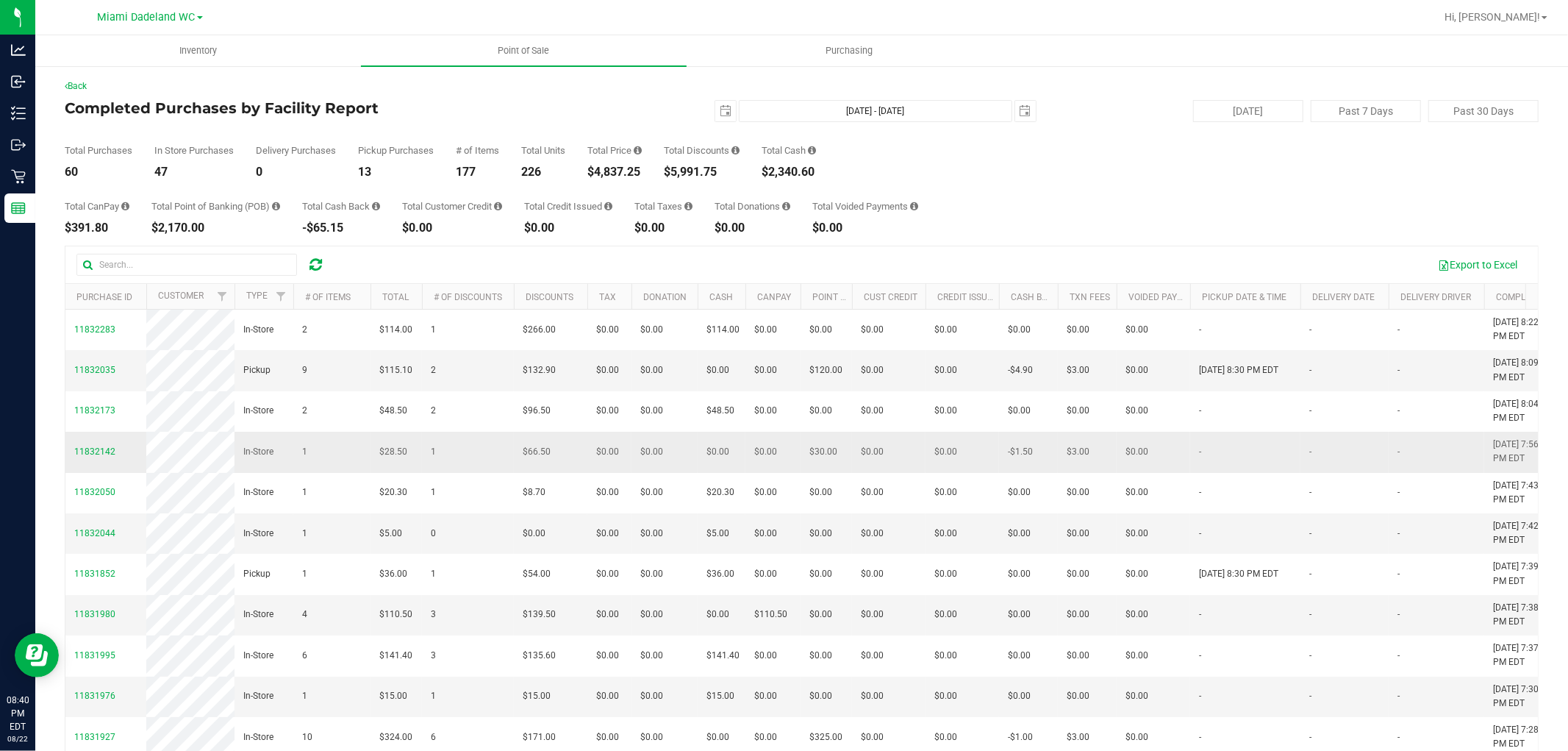
drag, startPoint x: 1133, startPoint y: 473, endPoint x: 1133, endPoint y: 482, distance: 9.0
click at [1133, 472] on td "$0.00" at bounding box center [1153, 452] width 73 height 40
click at [1133, 459] on span "$0.00" at bounding box center [1137, 452] width 23 height 14
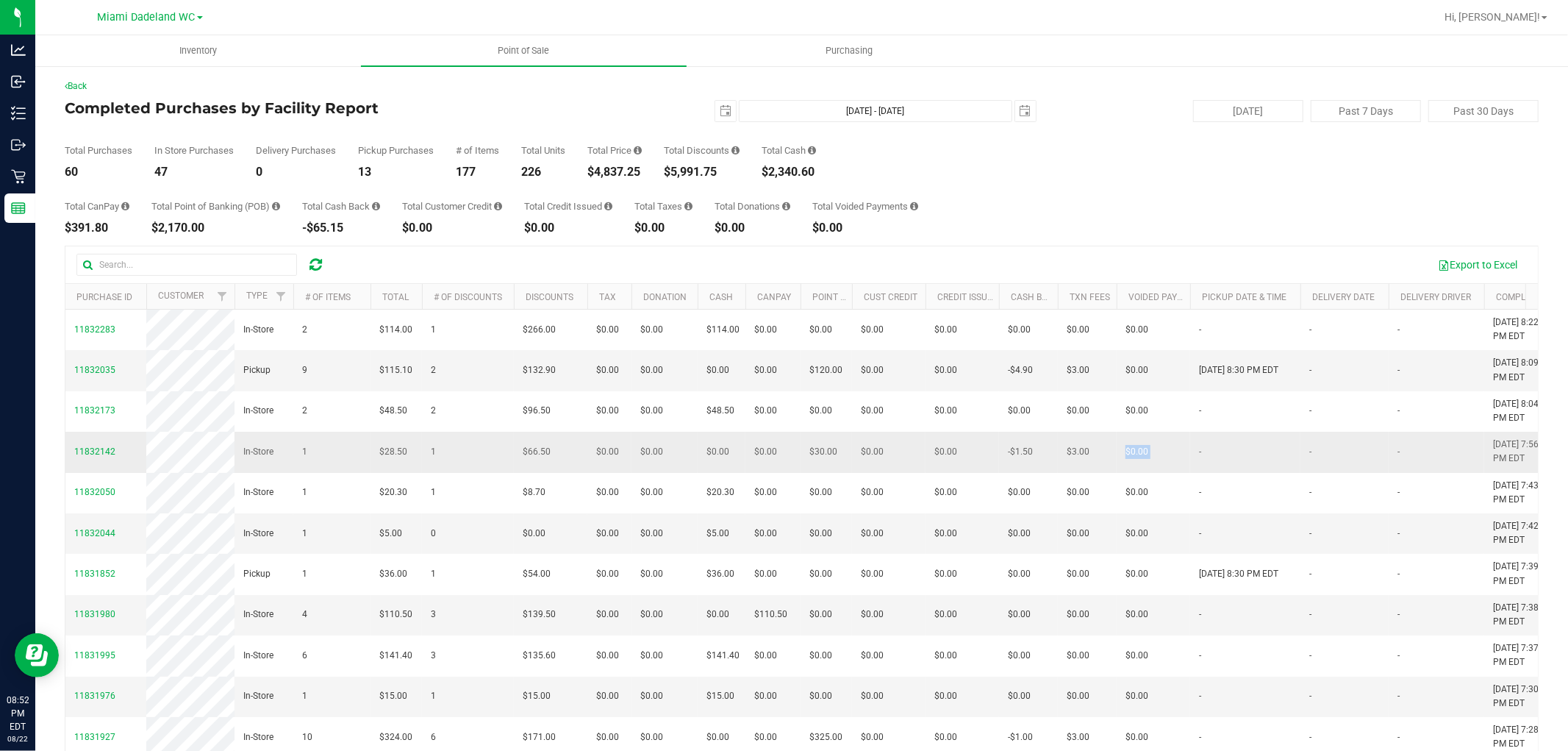
click at [1133, 459] on span "$0.00" at bounding box center [1137, 452] width 23 height 14
